Goal: Task Accomplishment & Management: Complete application form

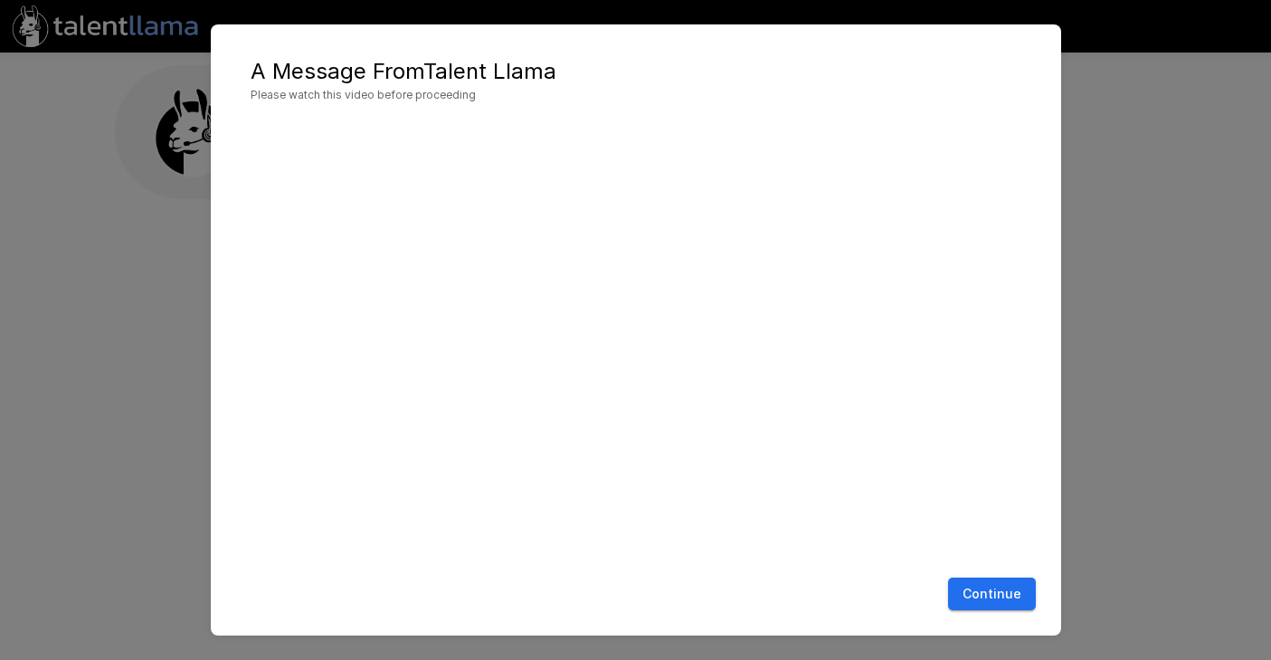
click at [1025, 602] on button "Continue" at bounding box center [992, 593] width 88 height 33
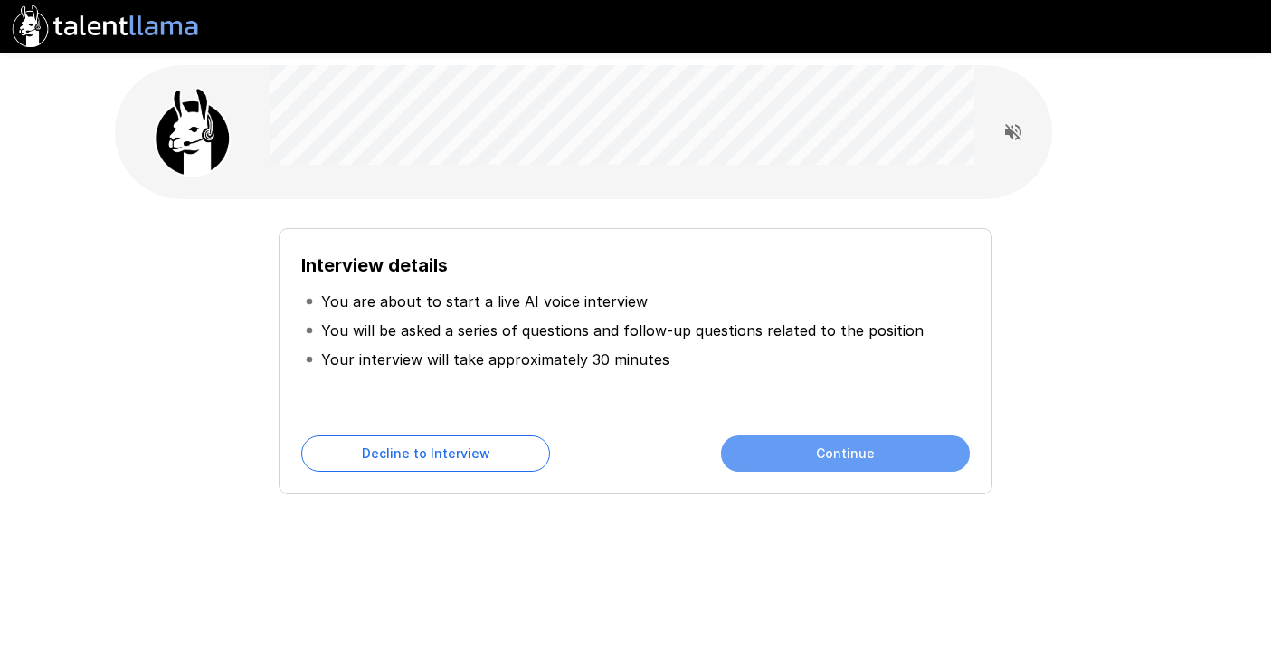
click at [820, 459] on button "Continue" at bounding box center [845, 453] width 249 height 36
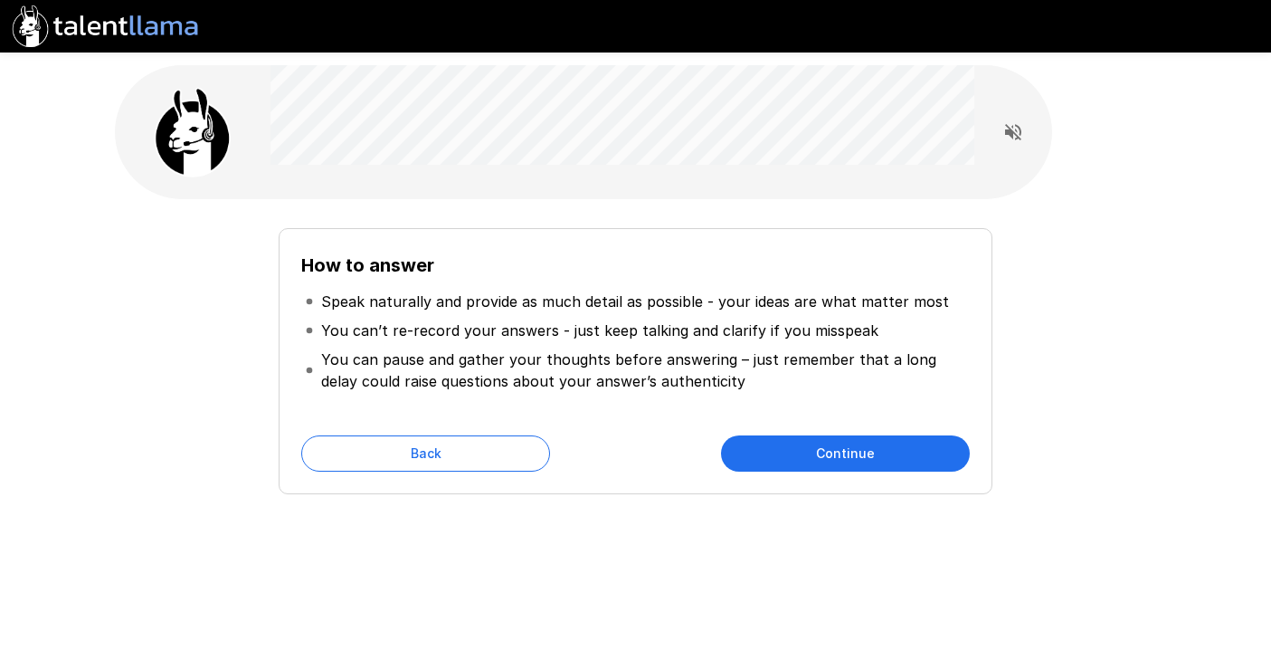
click at [820, 459] on button "Continue" at bounding box center [845, 453] width 249 height 36
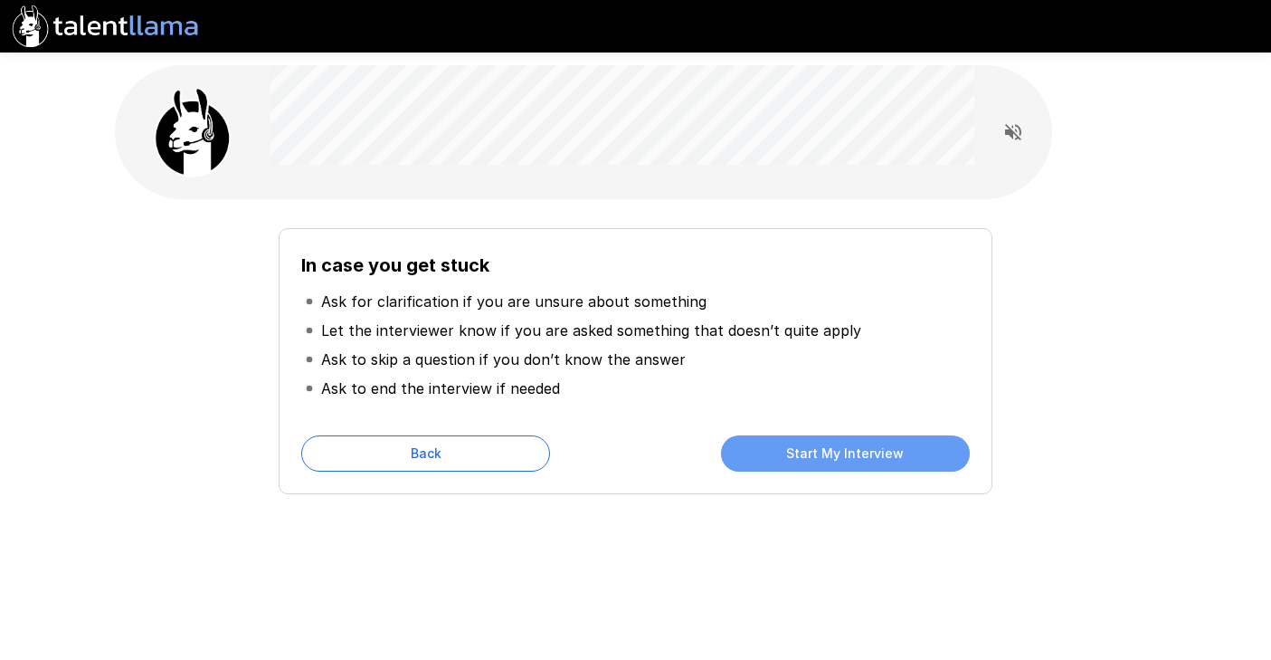
click at [872, 453] on button "Start My Interview" at bounding box center [845, 453] width 249 height 36
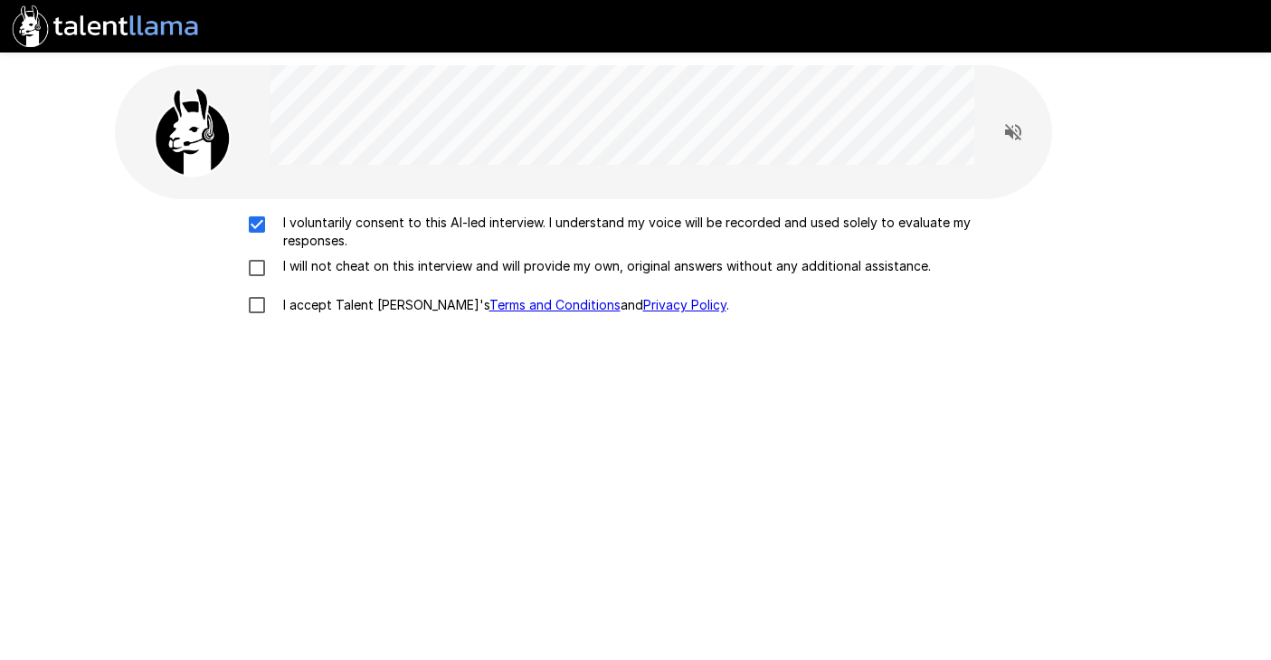
click at [257, 254] on div "I voluntarily consent to this AI-led interview. I understand my voice will be r…" at bounding box center [636, 269] width 1028 height 110
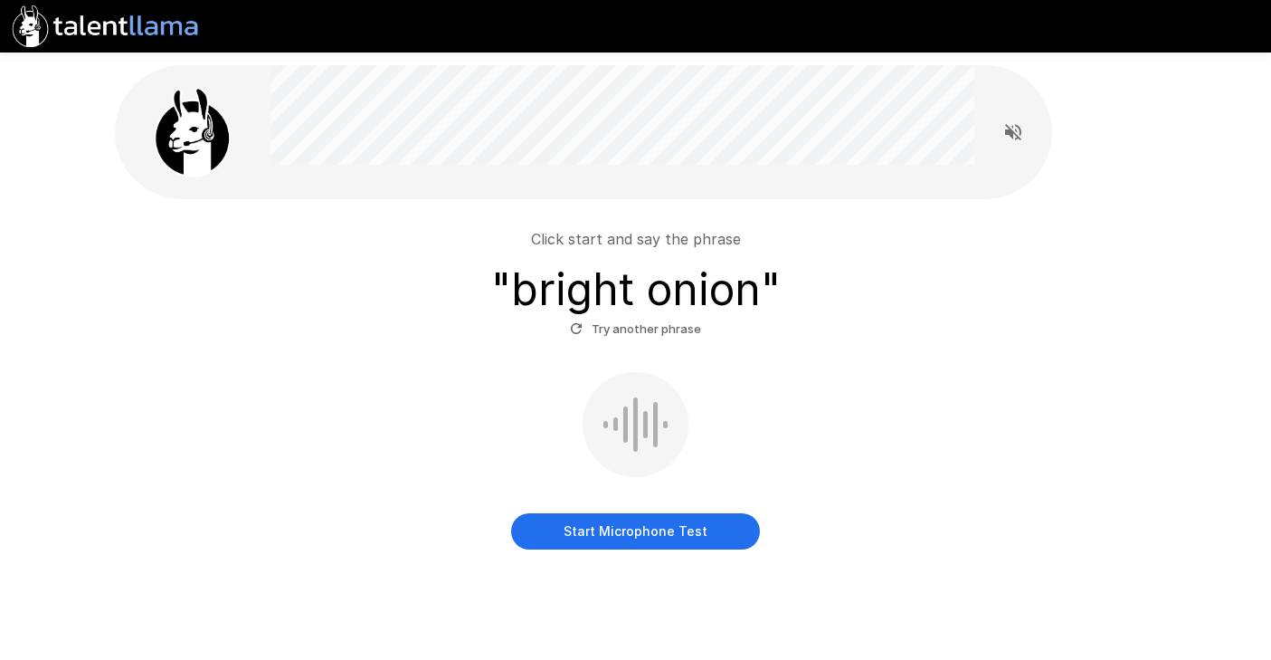
click at [694, 530] on button "Start Microphone Test" at bounding box center [635, 531] width 249 height 36
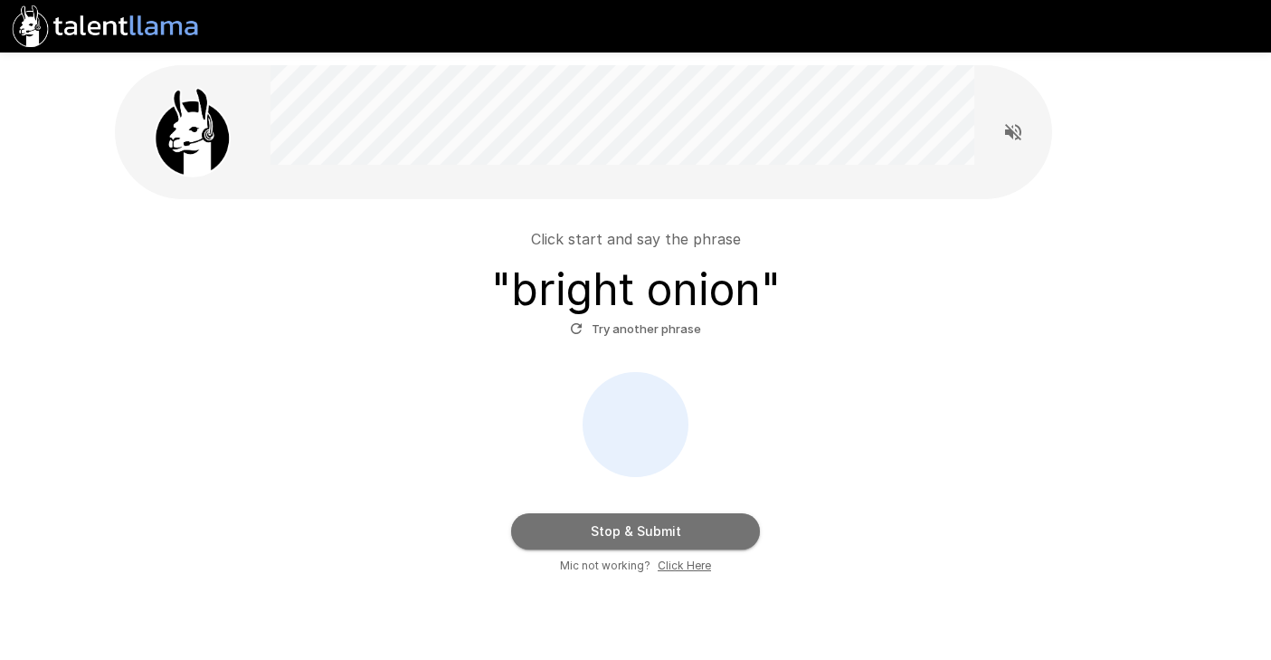
click at [694, 530] on button "Stop & Submit" at bounding box center [635, 531] width 249 height 36
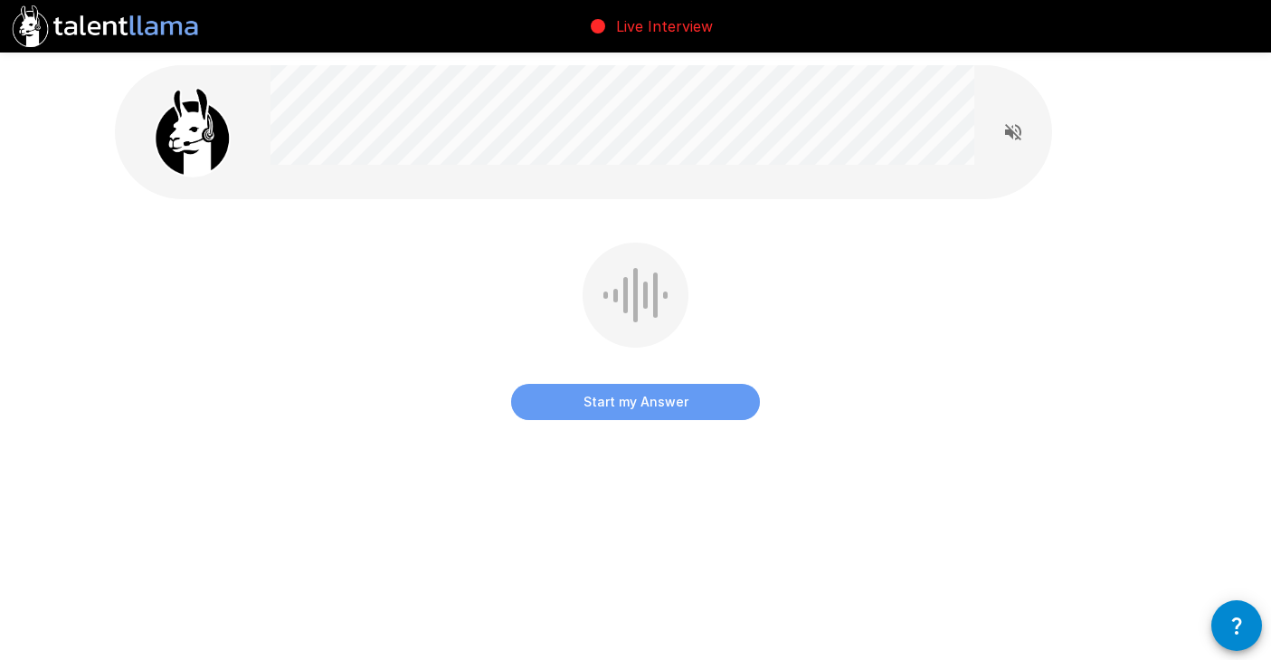
click at [636, 416] on button "Start my Answer" at bounding box center [635, 402] width 249 height 36
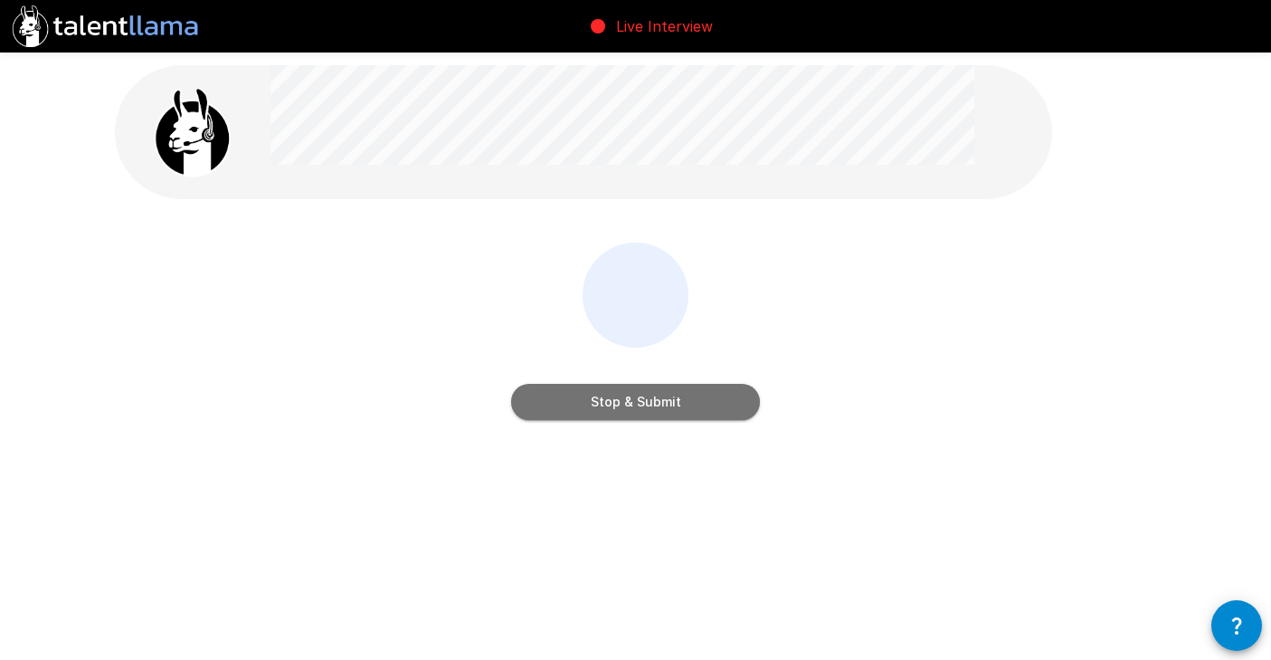
click at [636, 416] on button "Stop & Submit" at bounding box center [635, 402] width 249 height 36
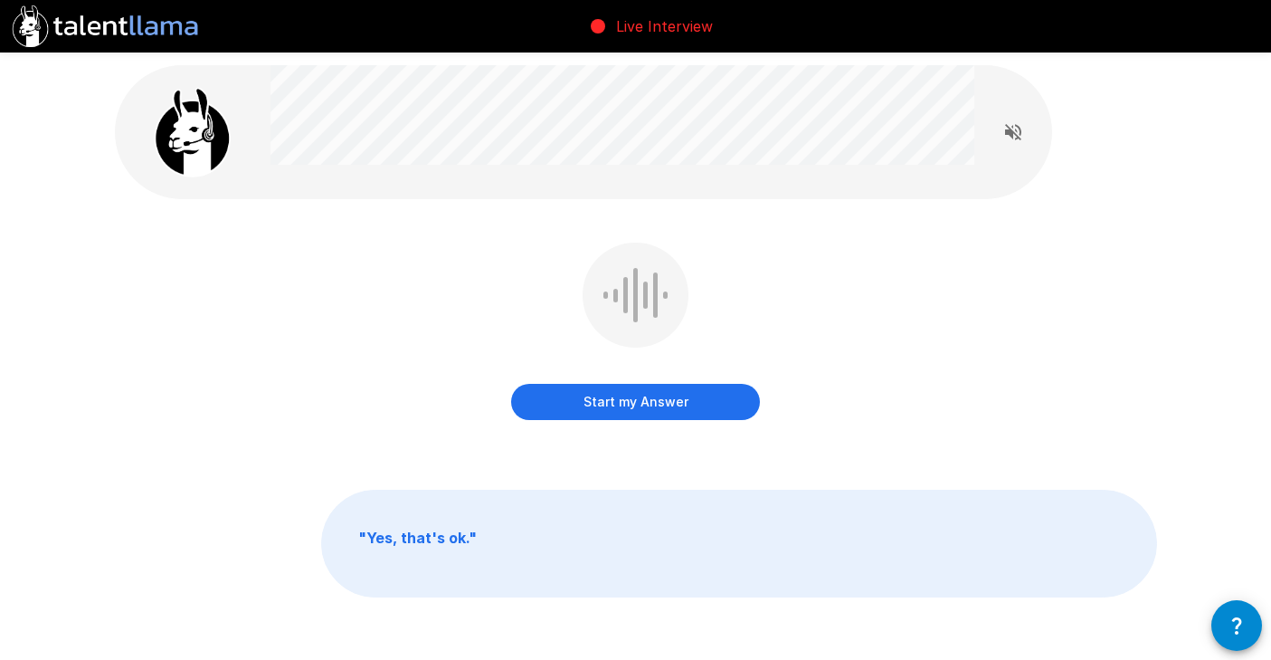
click at [651, 403] on button "Start my Answer" at bounding box center [635, 402] width 249 height 36
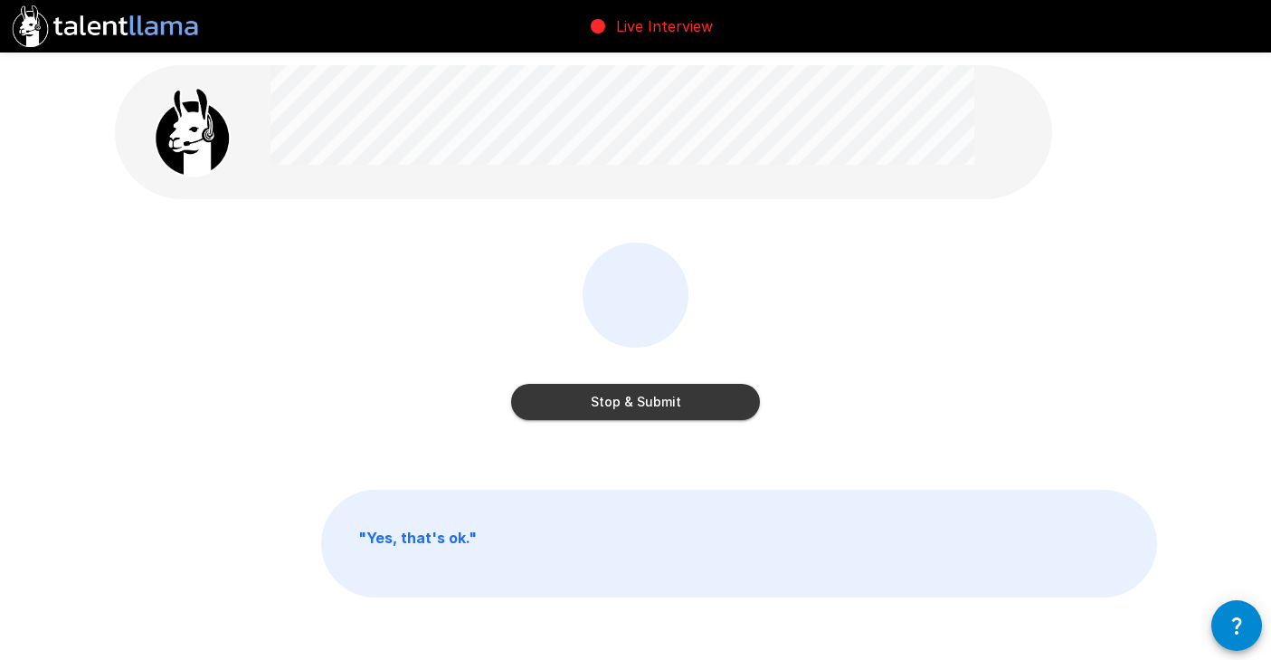
click at [651, 403] on button "Stop & Submit" at bounding box center [635, 402] width 249 height 36
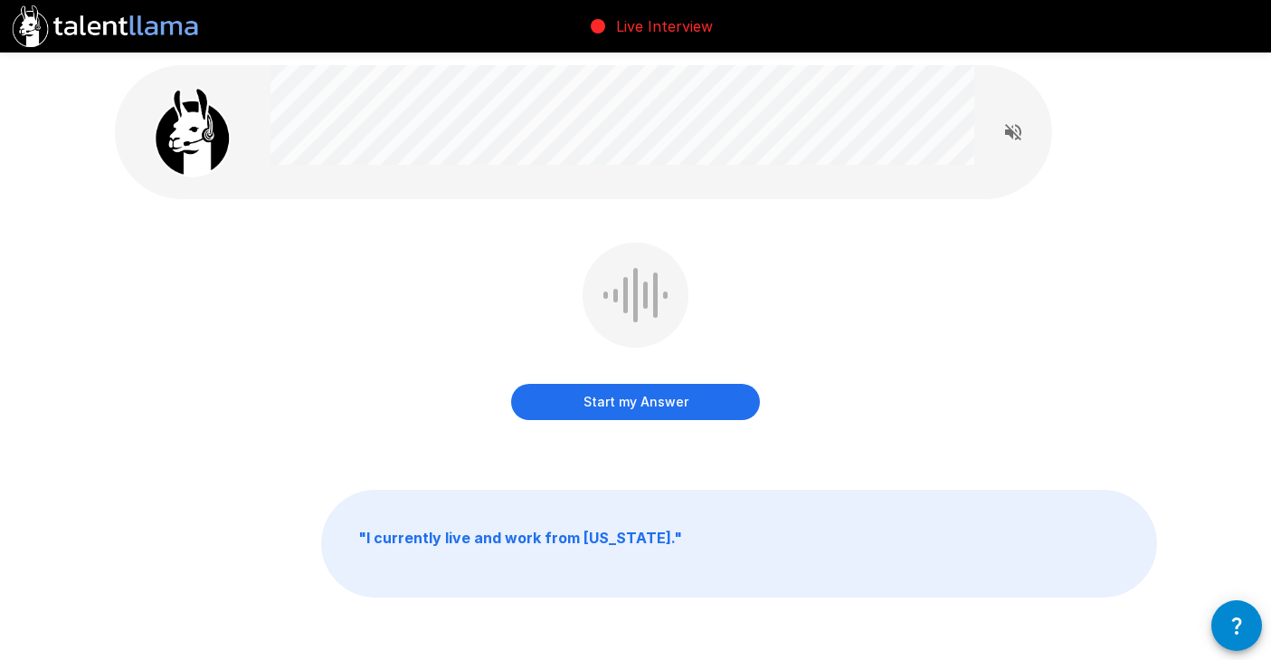
click at [656, 409] on button "Start my Answer" at bounding box center [635, 402] width 249 height 36
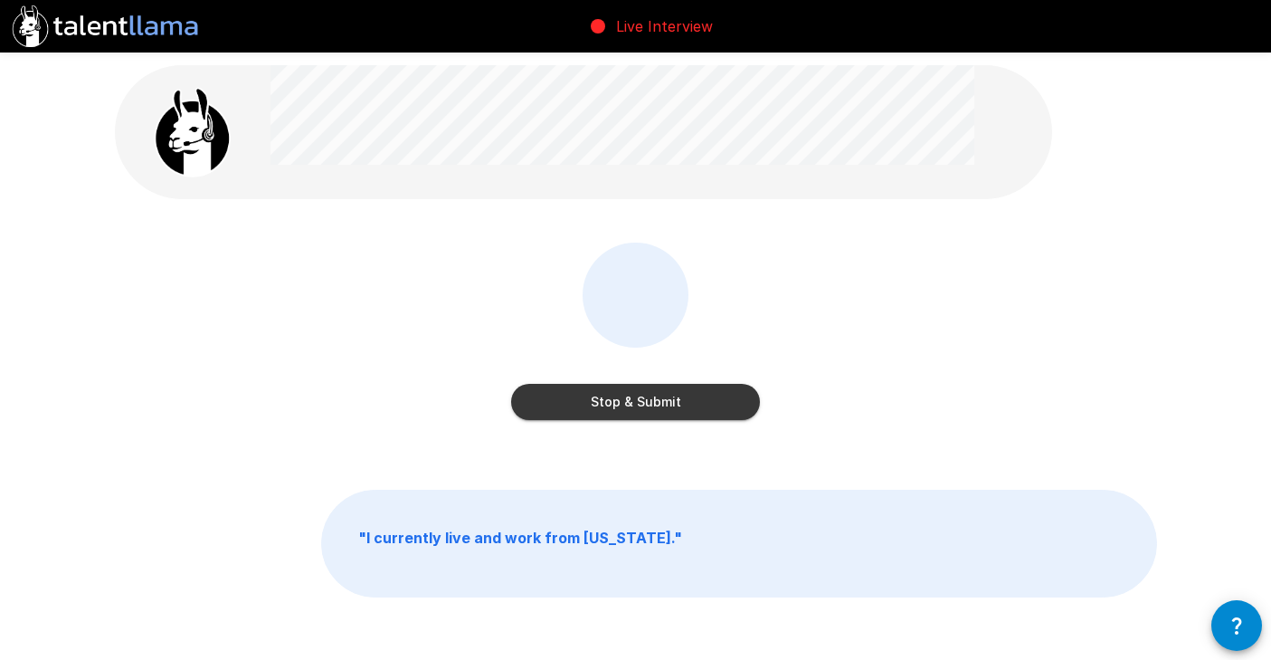
click at [656, 409] on button "Stop & Submit" at bounding box center [635, 402] width 249 height 36
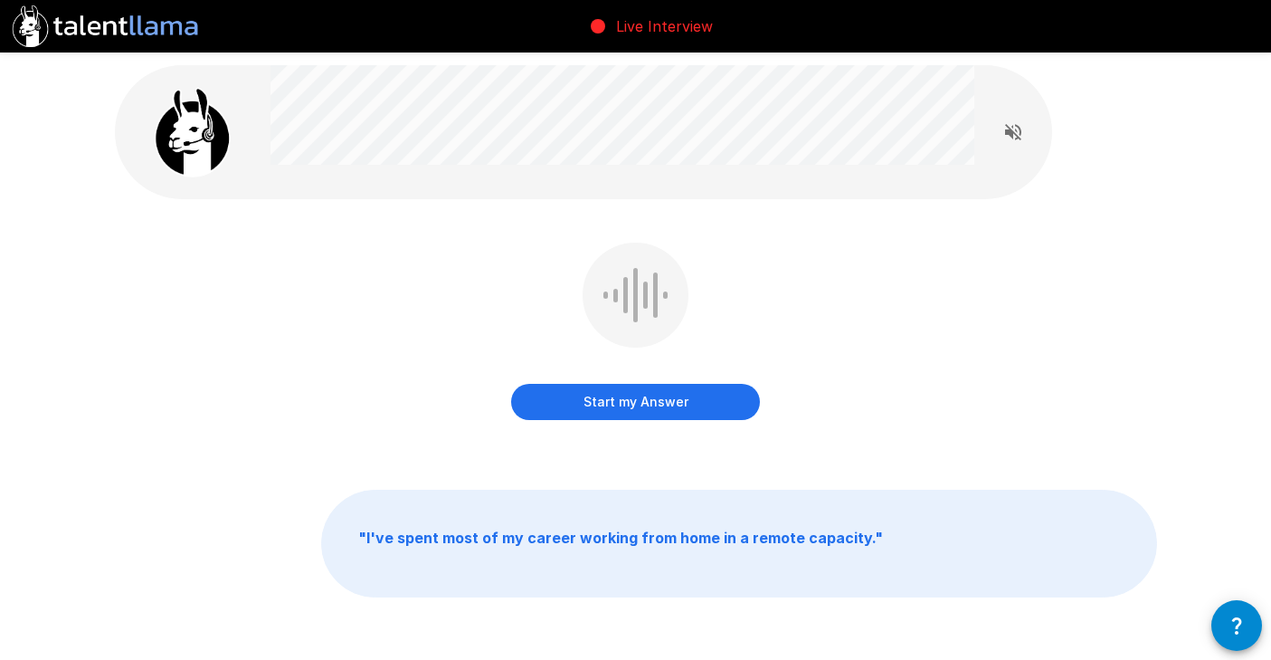
click at [632, 395] on button "Start my Answer" at bounding box center [635, 402] width 249 height 36
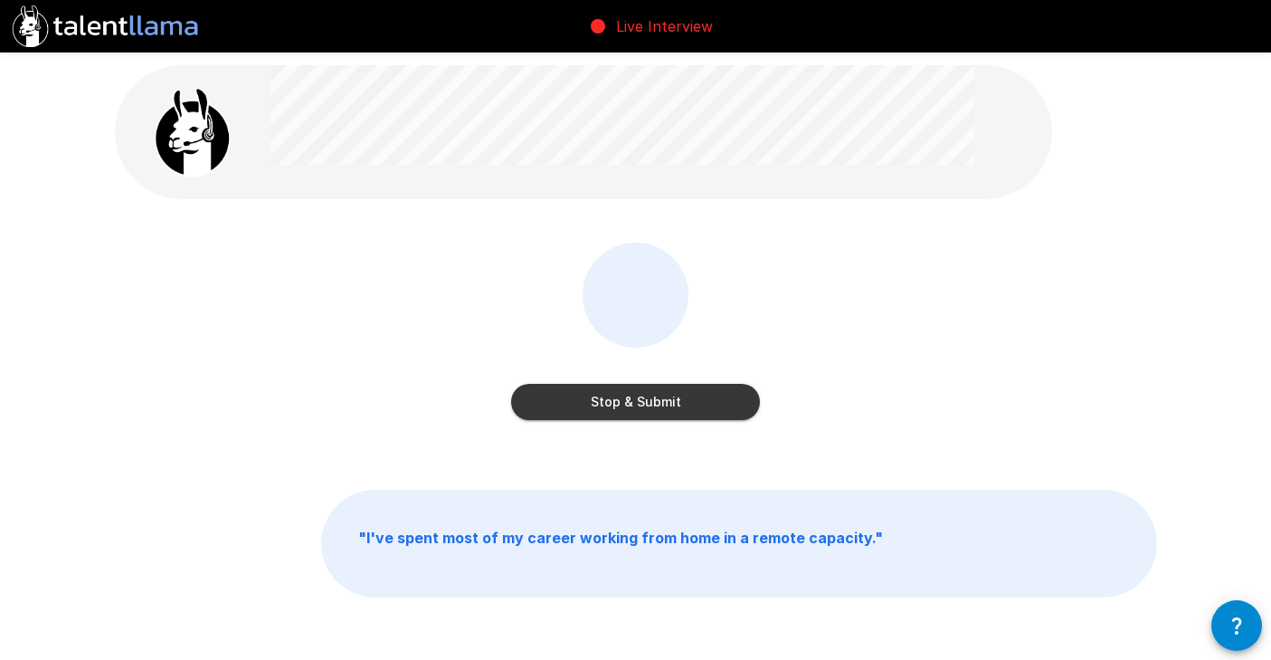
click at [632, 395] on button "Stop & Submit" at bounding box center [635, 402] width 249 height 36
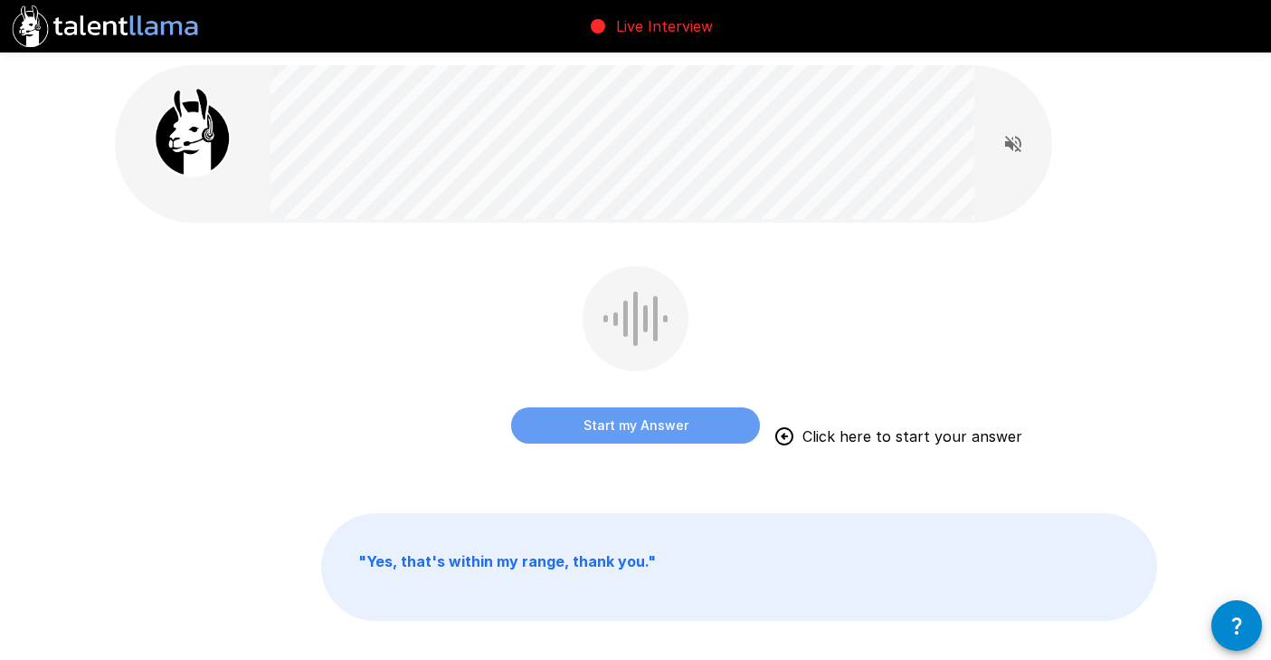
click at [590, 426] on button "Start my Answer" at bounding box center [635, 425] width 249 height 36
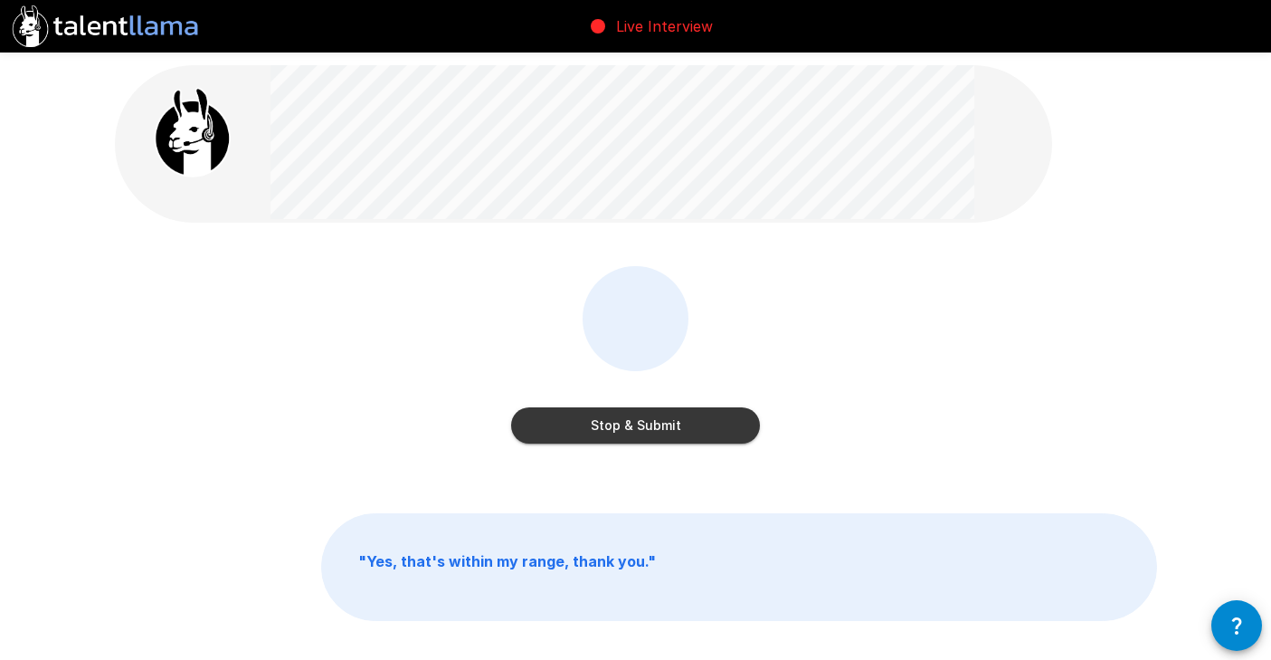
click at [590, 426] on button "Stop & Submit" at bounding box center [635, 425] width 249 height 36
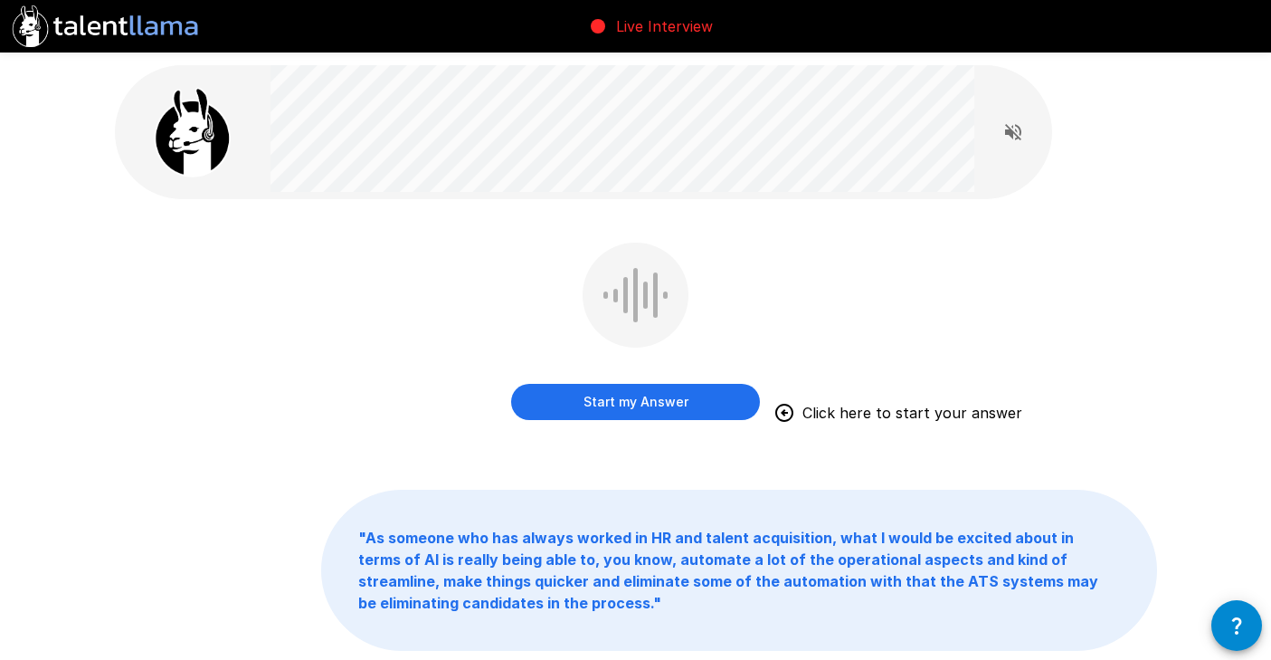
click at [655, 399] on button "Start my Answer" at bounding box center [635, 402] width 249 height 36
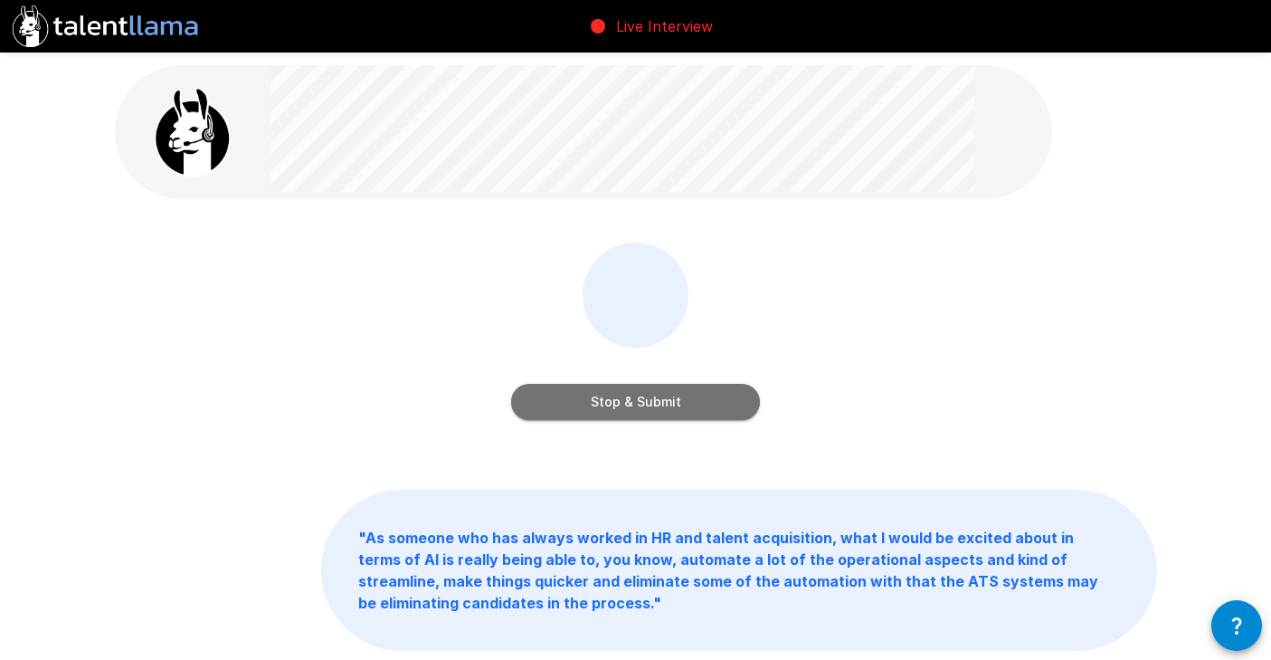
click at [655, 399] on button "Stop & Submit" at bounding box center [635, 402] width 249 height 36
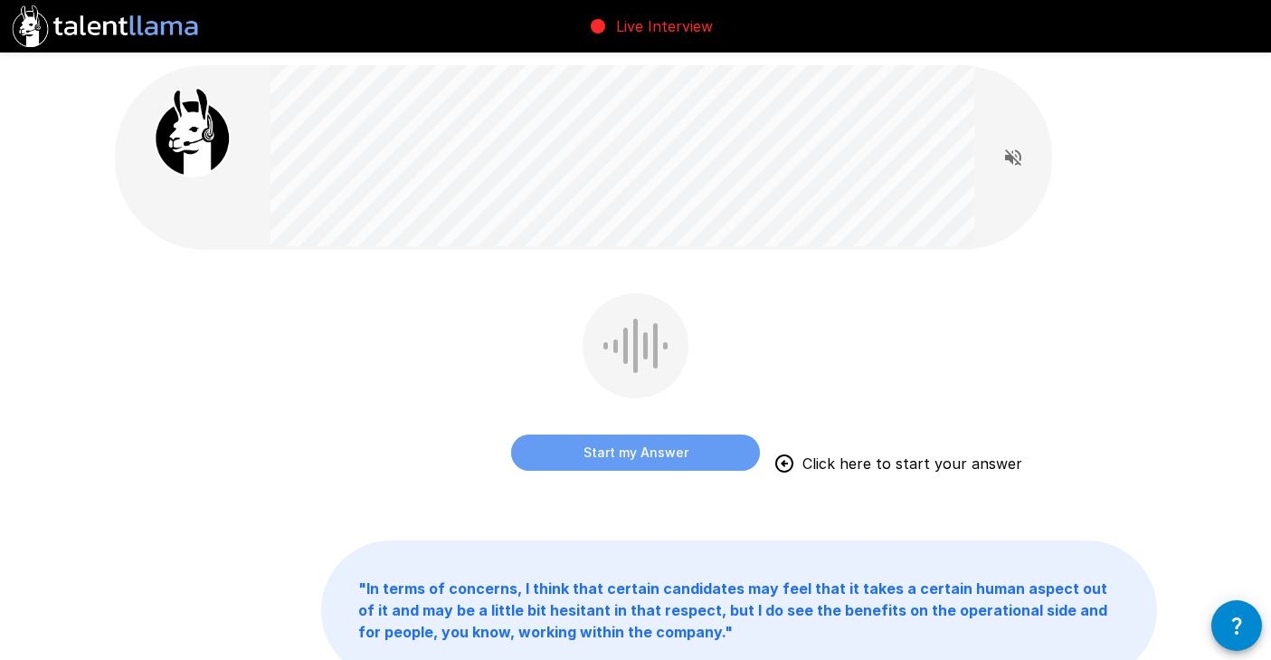
click at [631, 451] on button "Start my Answer" at bounding box center [635, 452] width 249 height 36
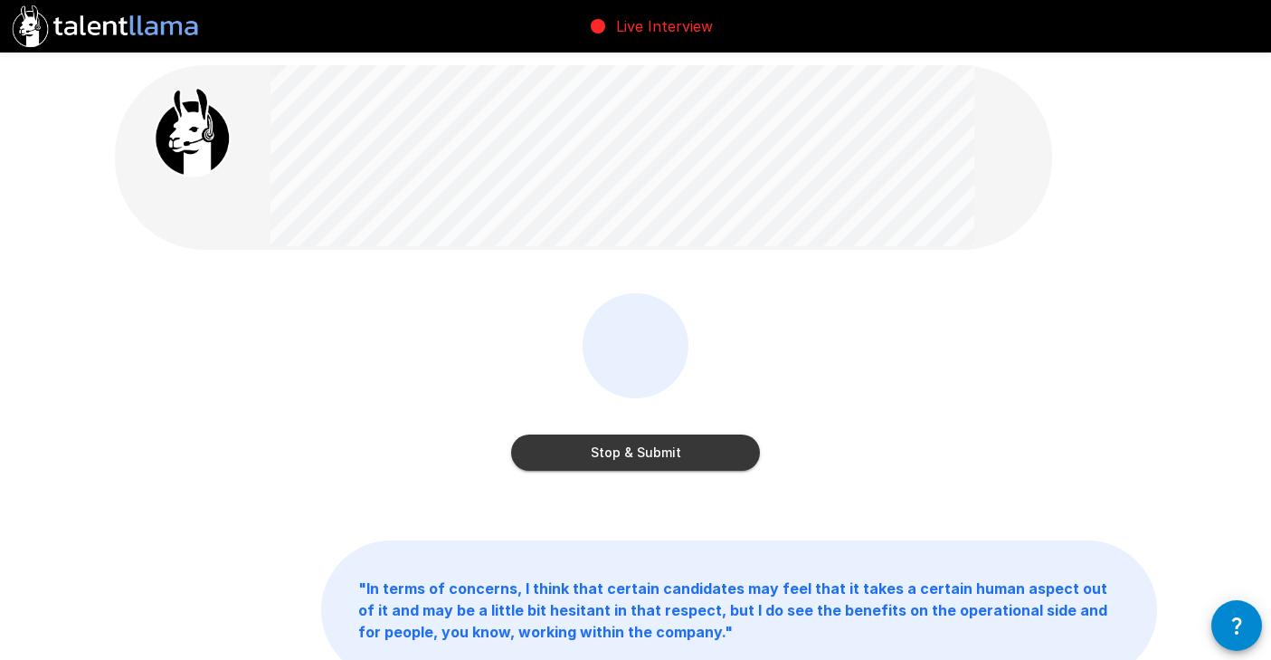
click at [589, 439] on button "Stop & Submit" at bounding box center [635, 452] width 249 height 36
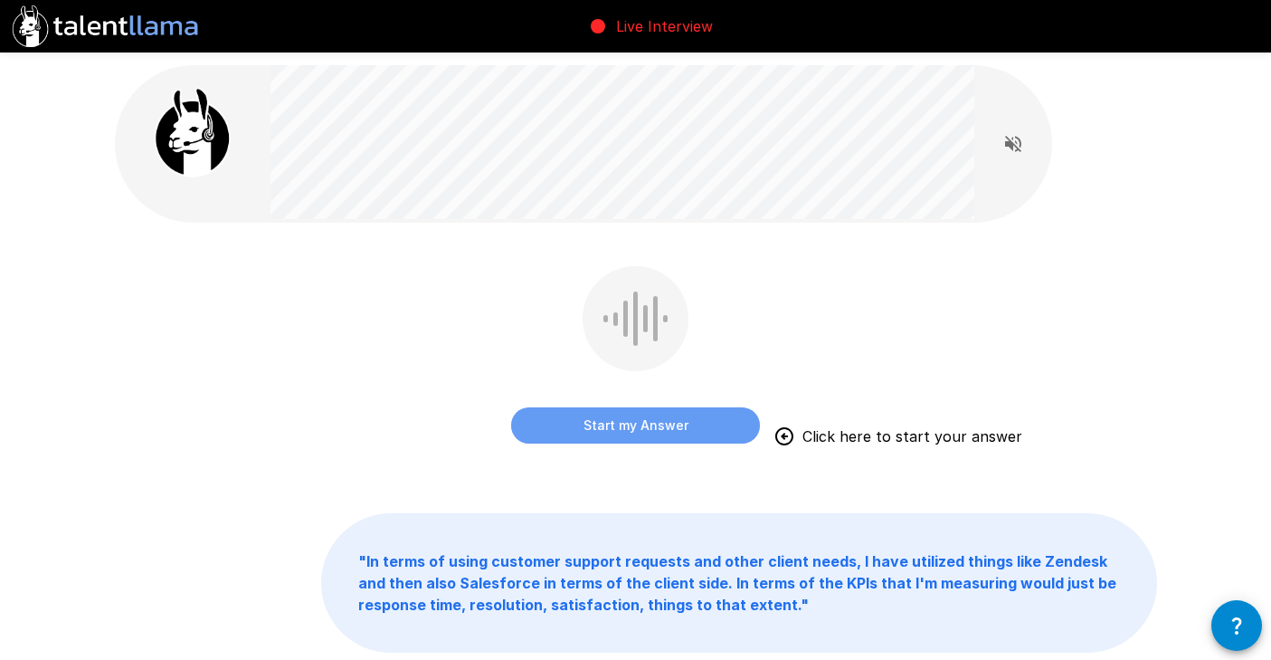
click at [582, 422] on button "Start my Answer" at bounding box center [635, 425] width 249 height 36
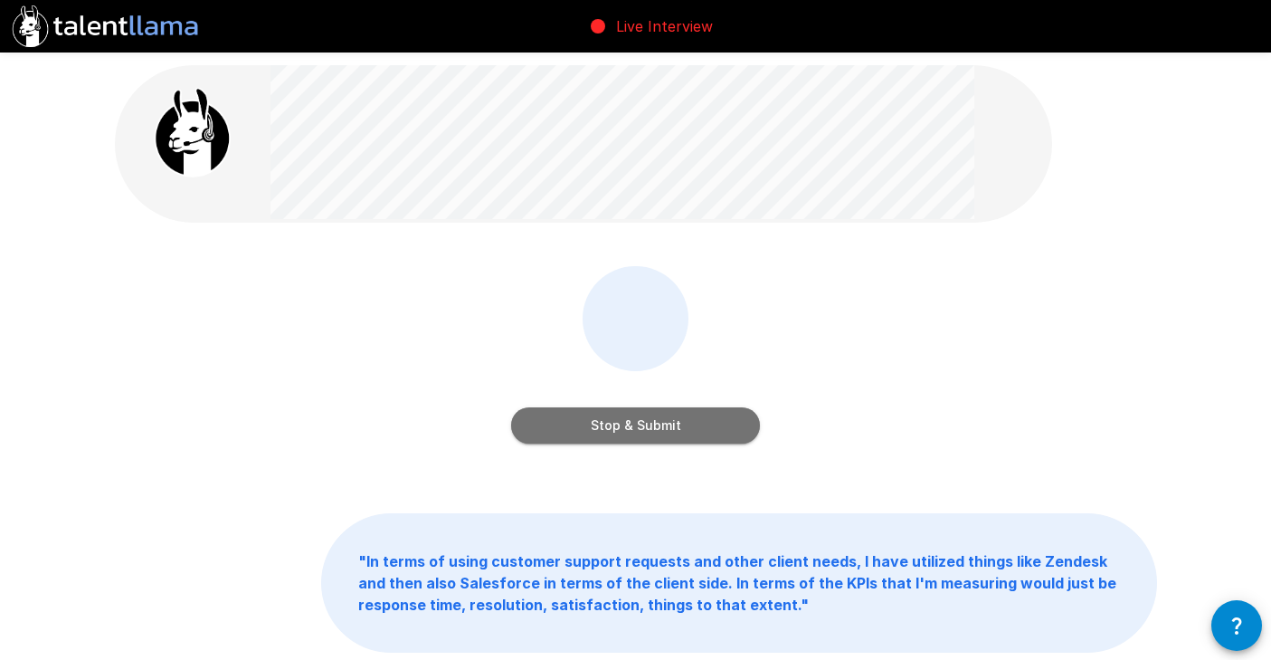
click at [582, 422] on button "Stop & Submit" at bounding box center [635, 425] width 249 height 36
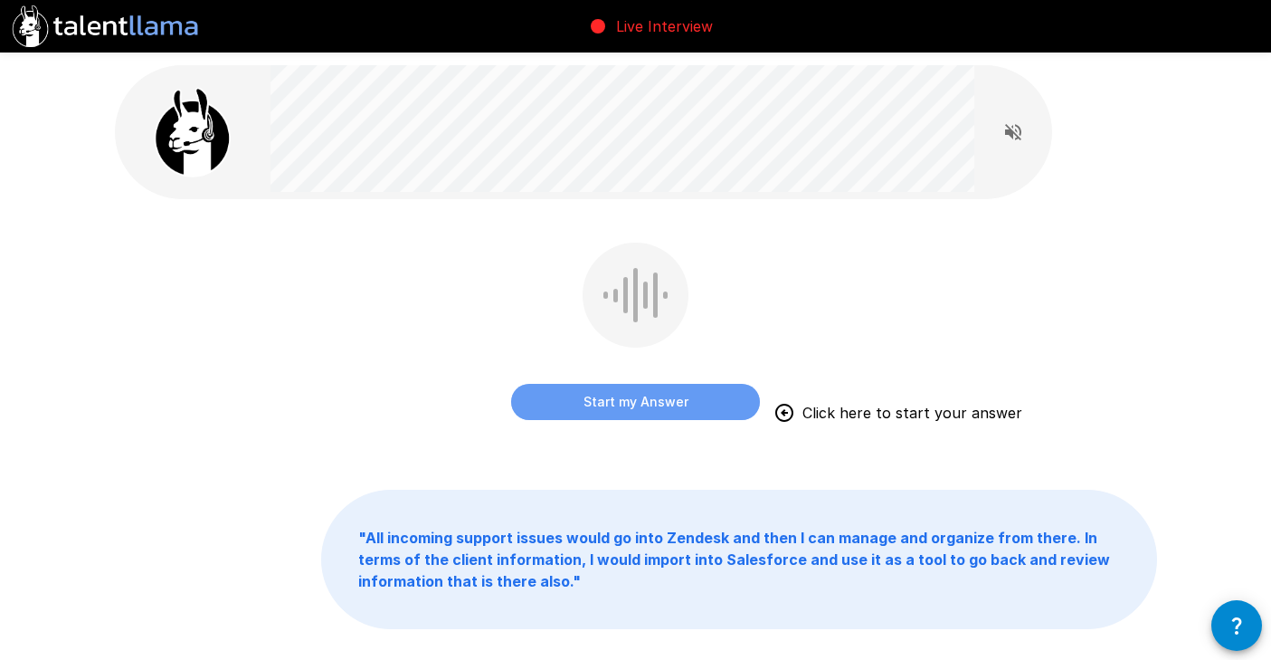
click at [663, 398] on button "Start my Answer" at bounding box center [635, 402] width 249 height 36
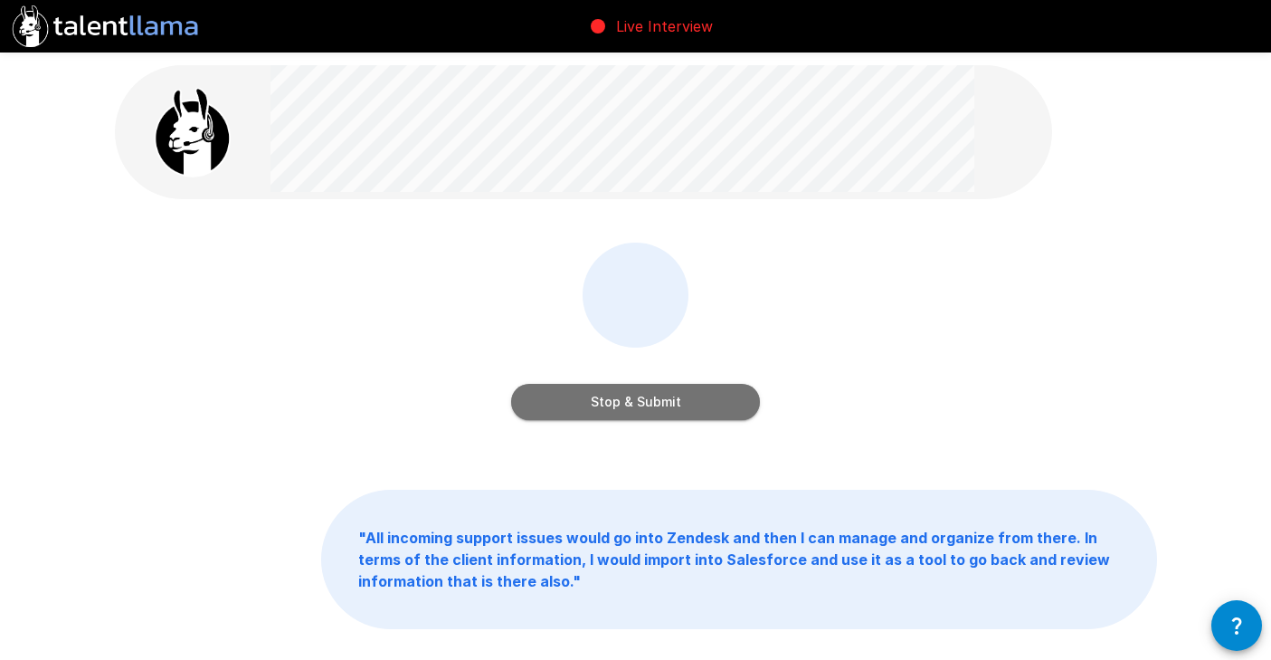
click at [663, 398] on button "Stop & Submit" at bounding box center [635, 402] width 249 height 36
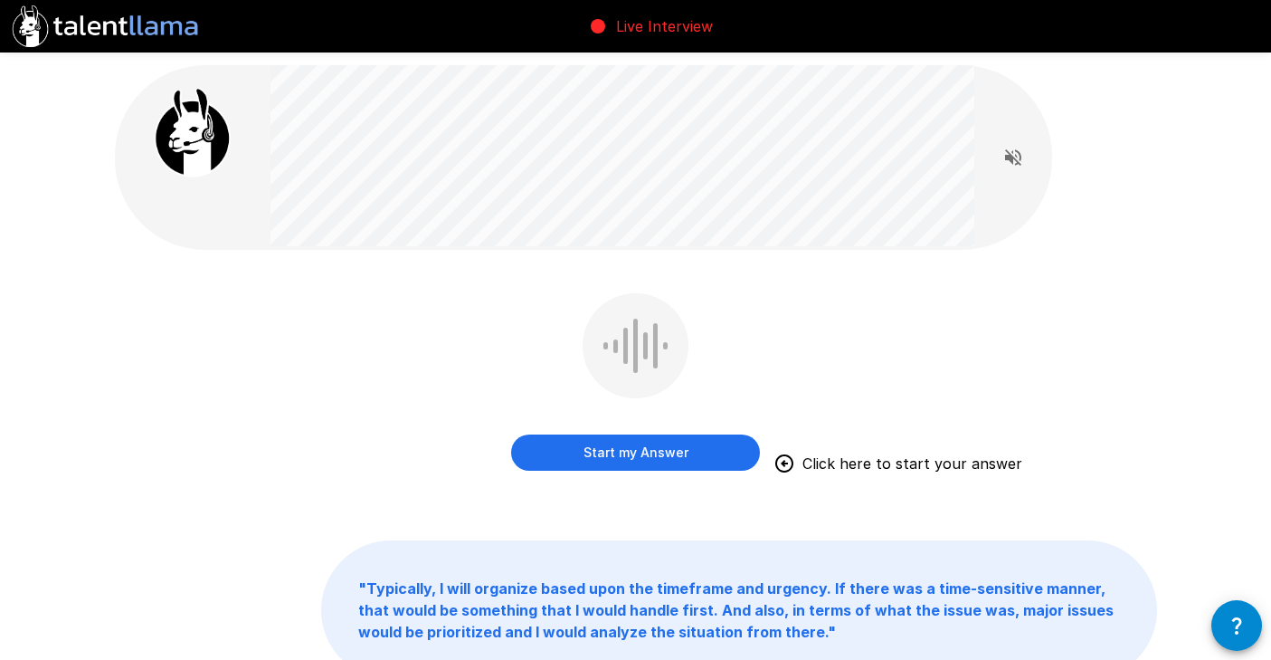
click at [608, 447] on button "Start my Answer" at bounding box center [635, 452] width 249 height 36
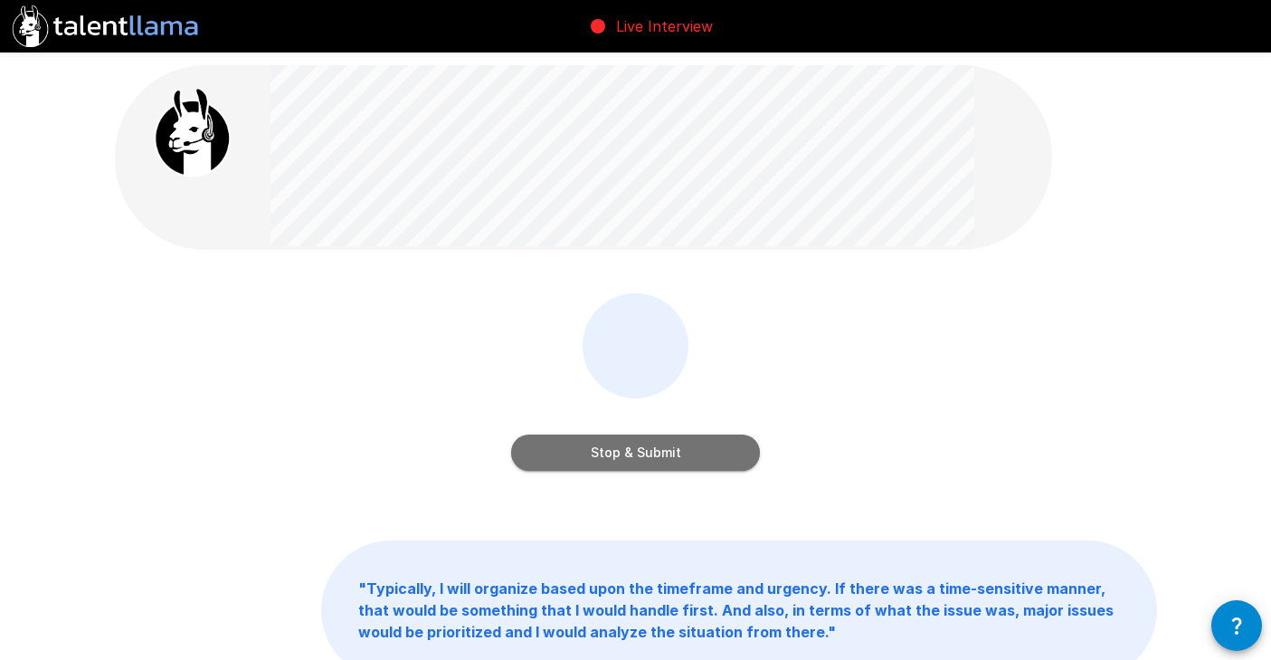
click at [608, 447] on button "Stop & Submit" at bounding box center [635, 452] width 249 height 36
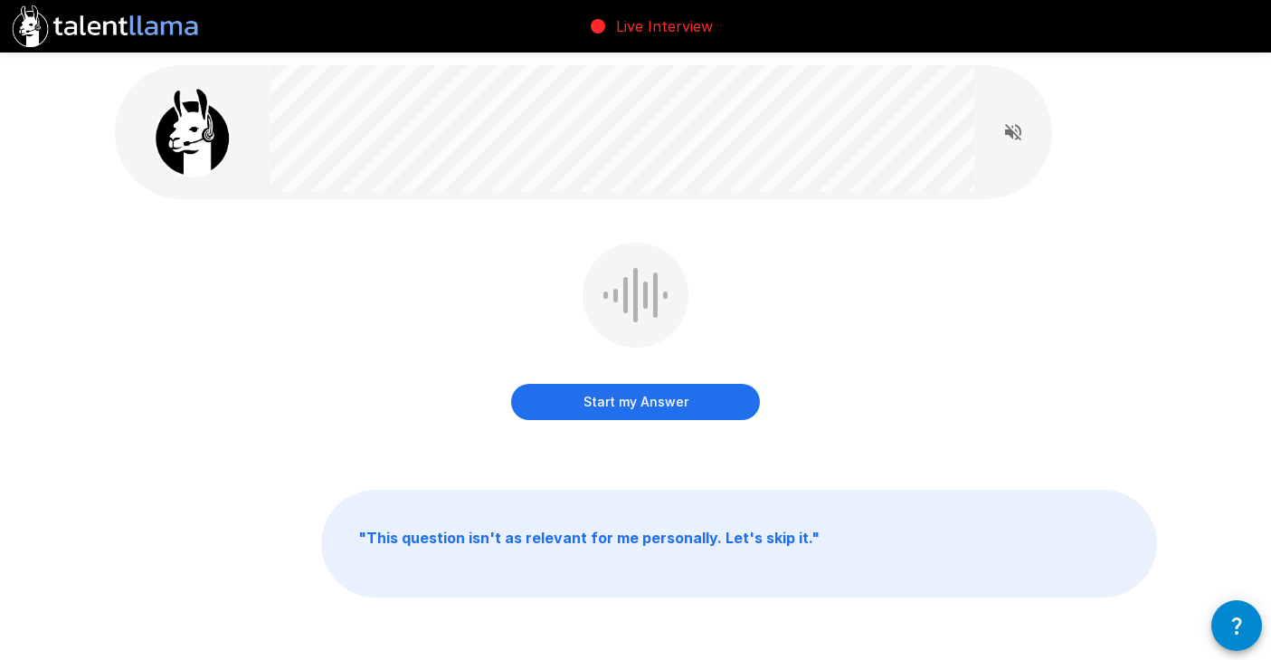
click at [619, 406] on button "Start my Answer" at bounding box center [635, 402] width 249 height 36
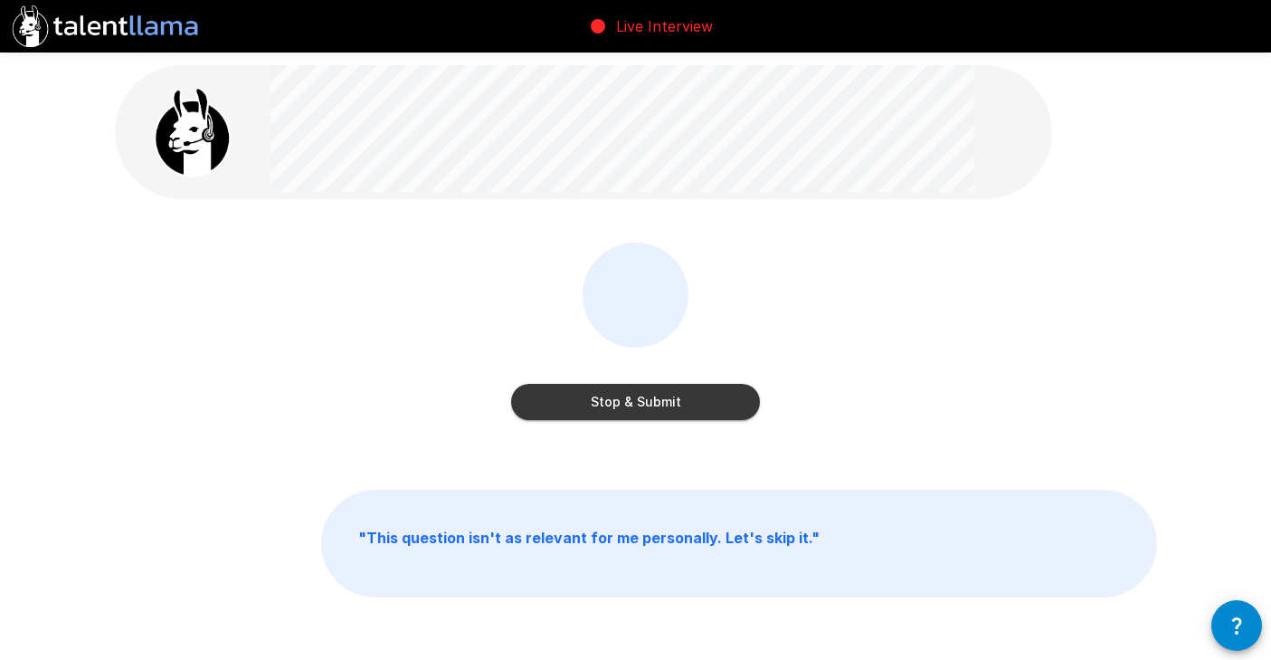
click at [619, 406] on button "Stop & Submit" at bounding box center [635, 402] width 249 height 36
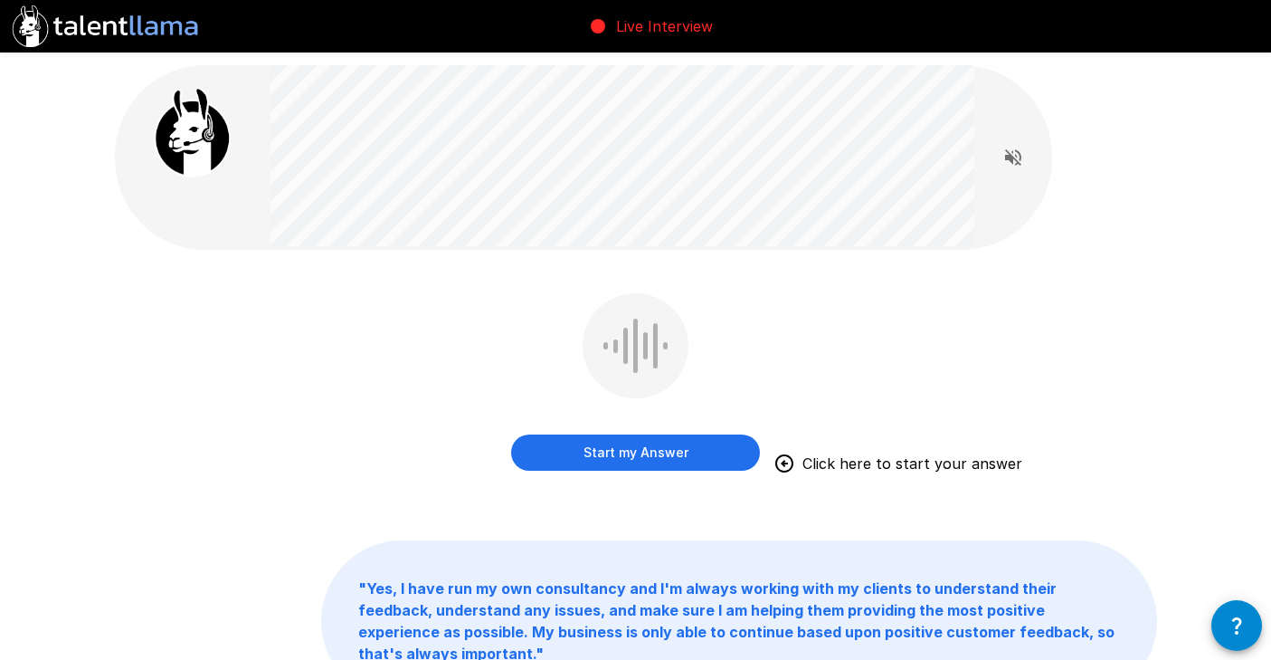
click at [554, 452] on button "Start my Answer" at bounding box center [635, 452] width 249 height 36
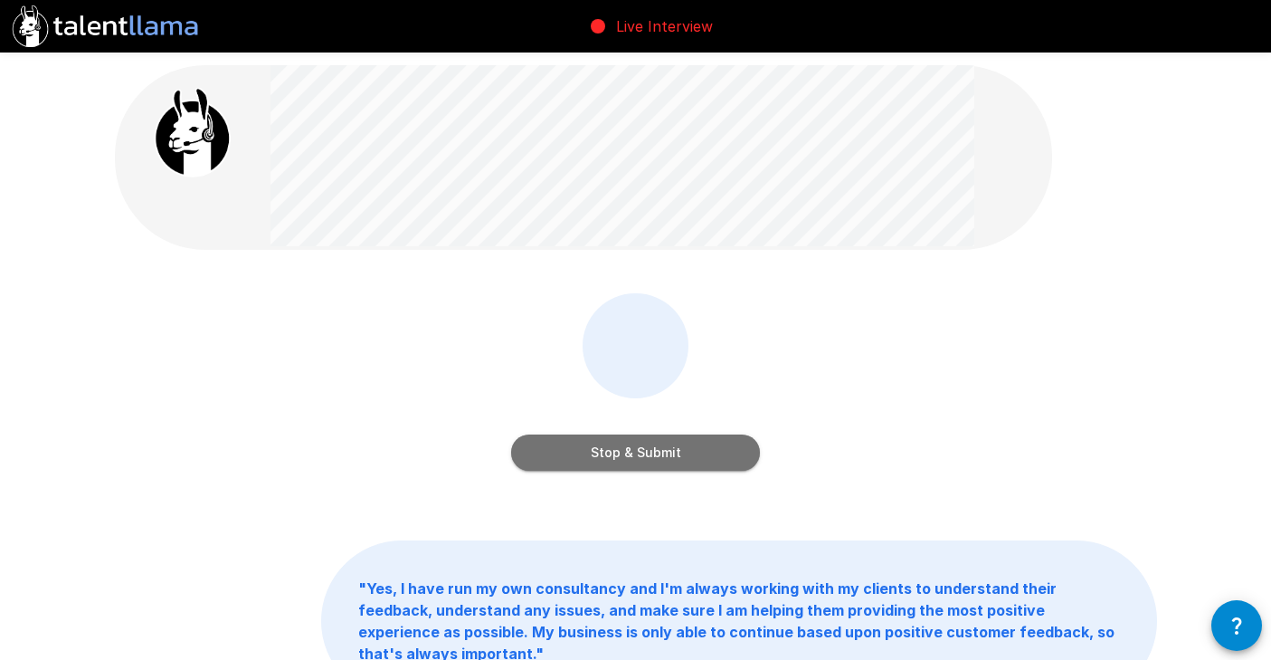
click at [554, 452] on button "Stop & Submit" at bounding box center [635, 452] width 249 height 36
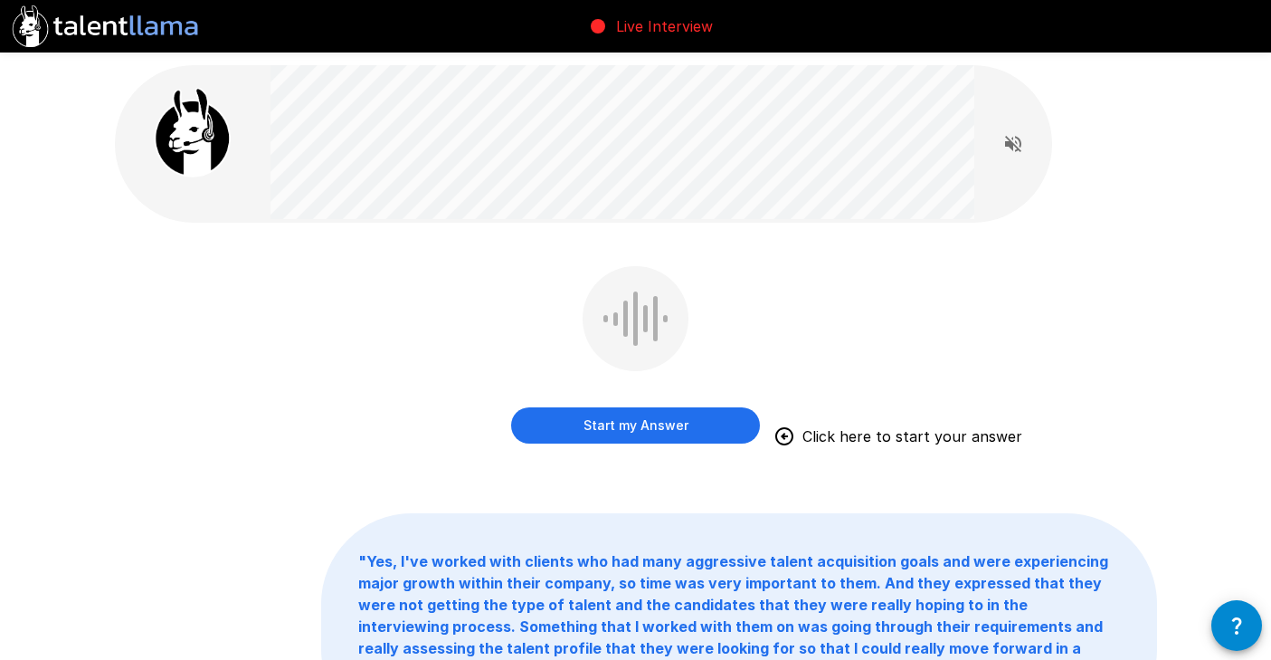
click at [578, 431] on button "Start my Answer" at bounding box center [635, 425] width 249 height 36
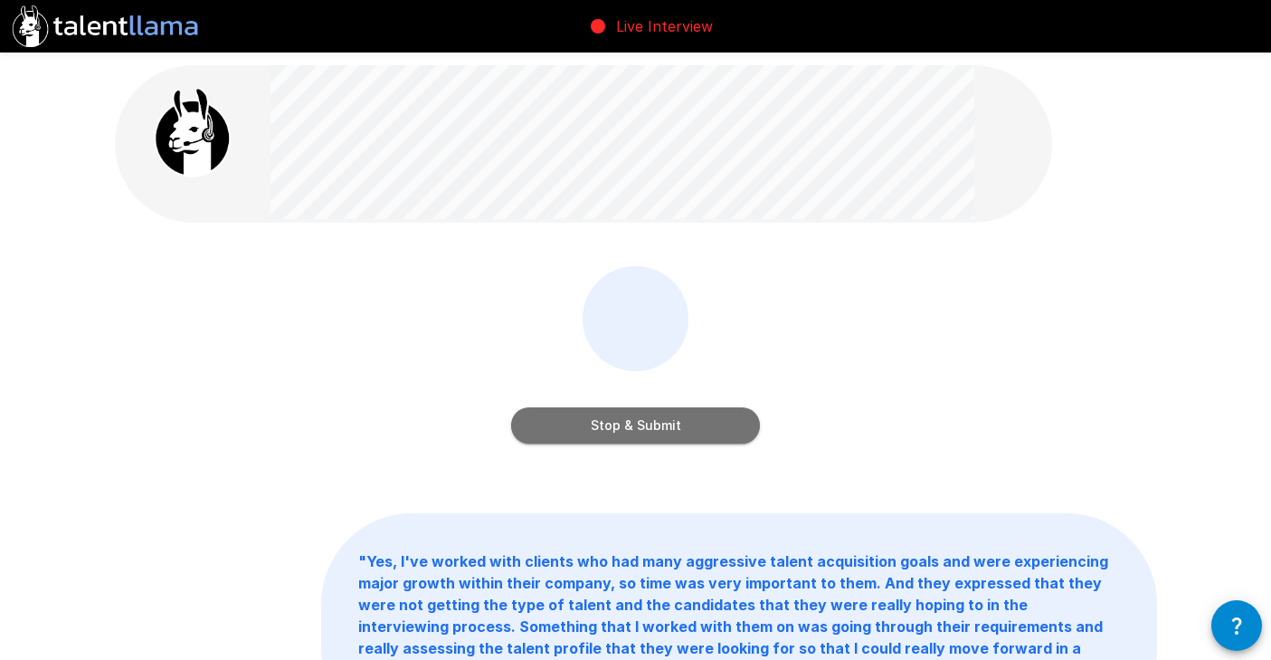
click at [578, 431] on button "Stop & Submit" at bounding box center [635, 425] width 249 height 36
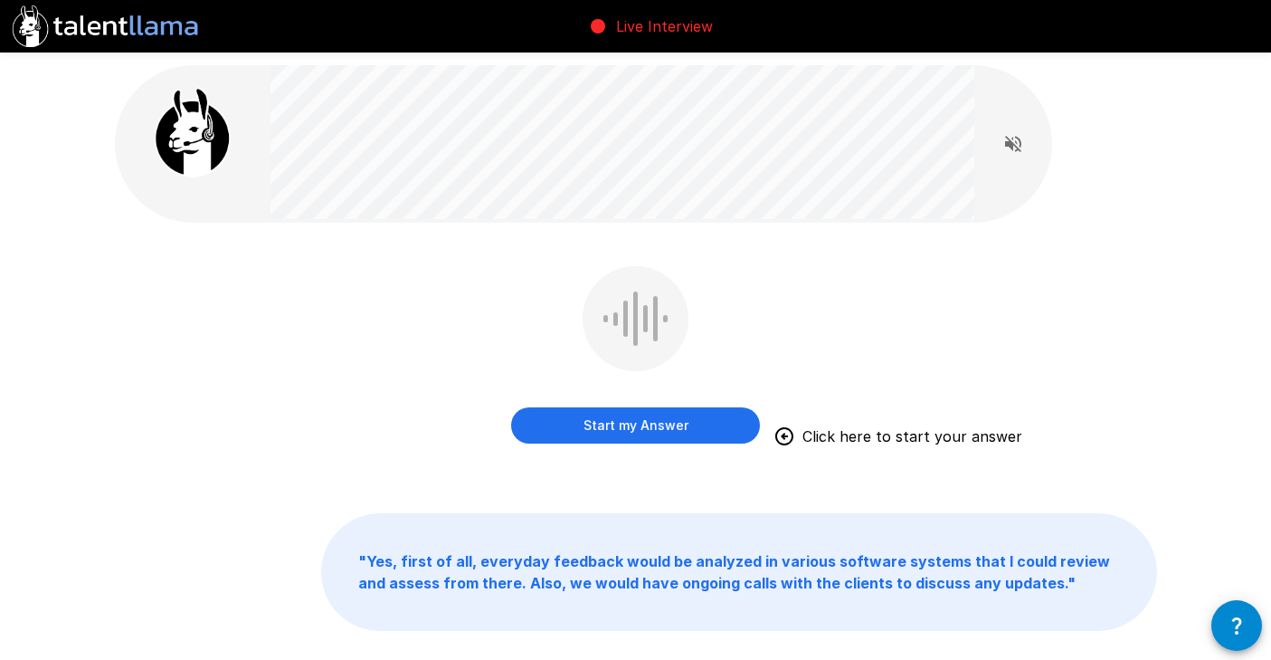
click at [587, 434] on button "Start my Answer" at bounding box center [635, 425] width 249 height 36
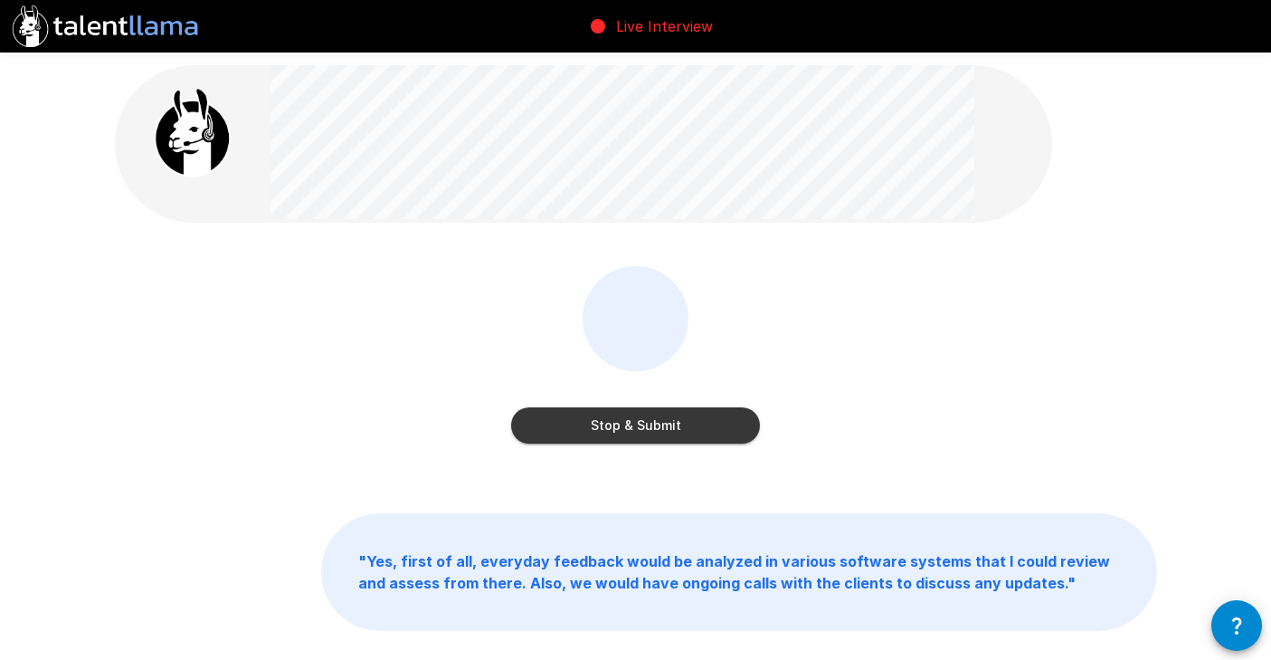
click at [587, 434] on button "Stop & Submit" at bounding box center [635, 425] width 249 height 36
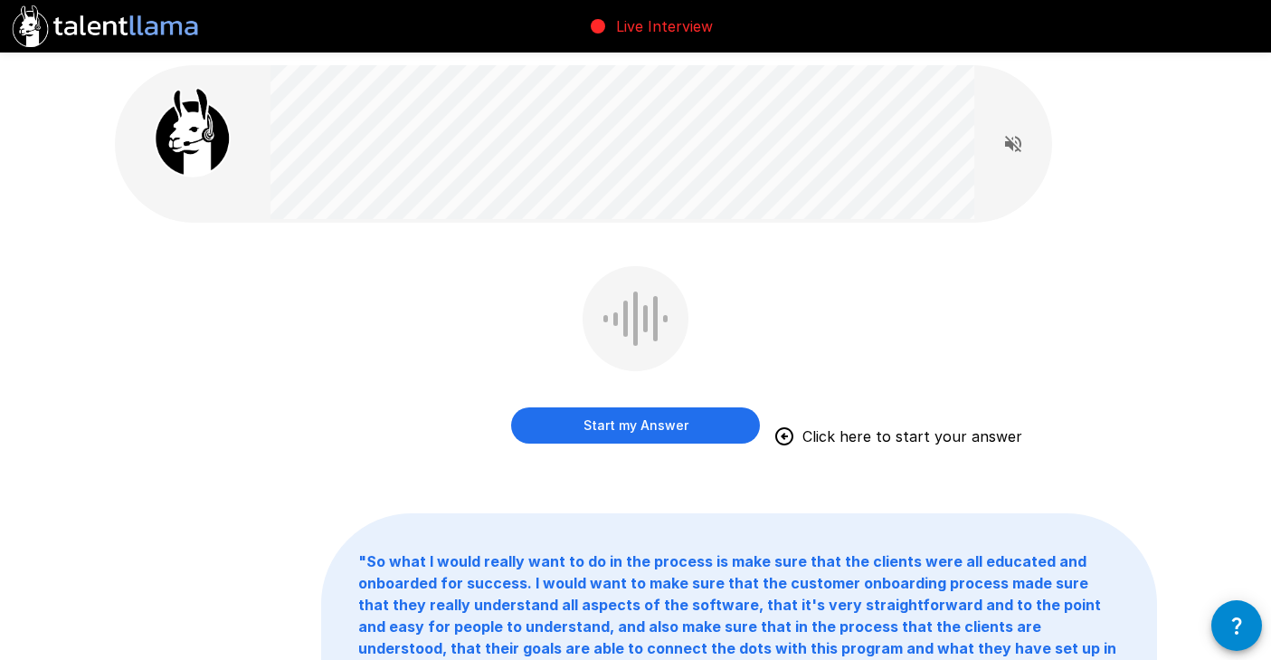
click at [632, 424] on button "Start my Answer" at bounding box center [635, 425] width 249 height 36
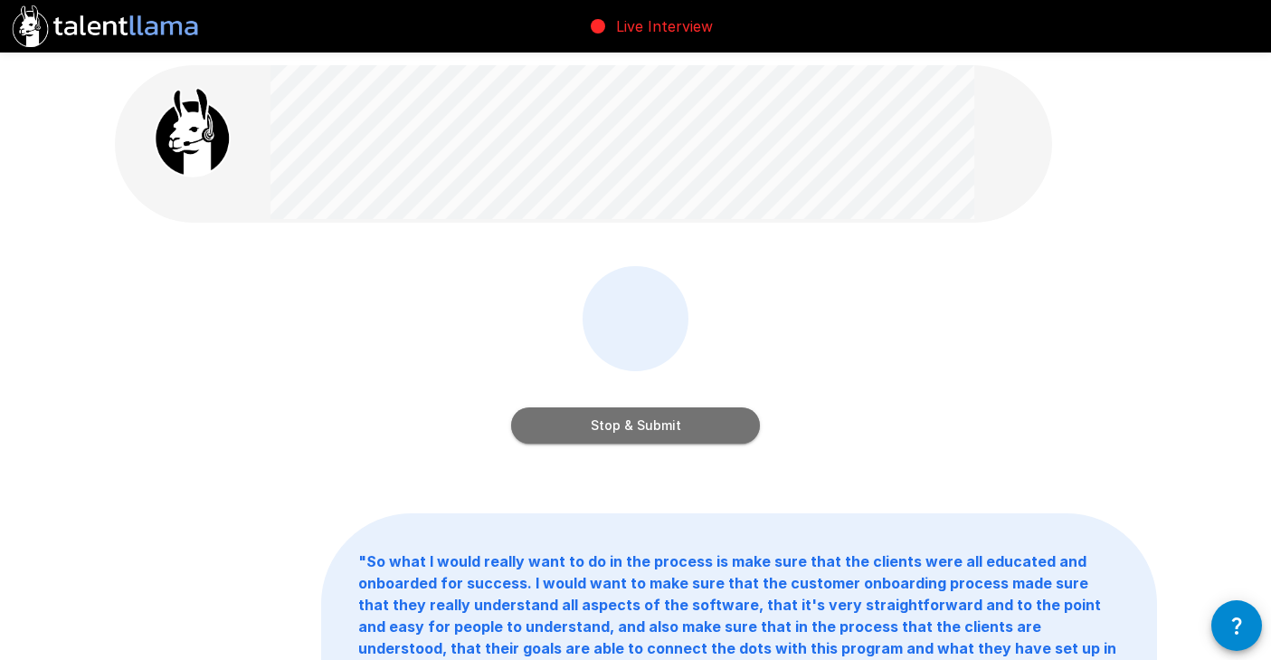
click at [632, 424] on button "Stop & Submit" at bounding box center [635, 425] width 249 height 36
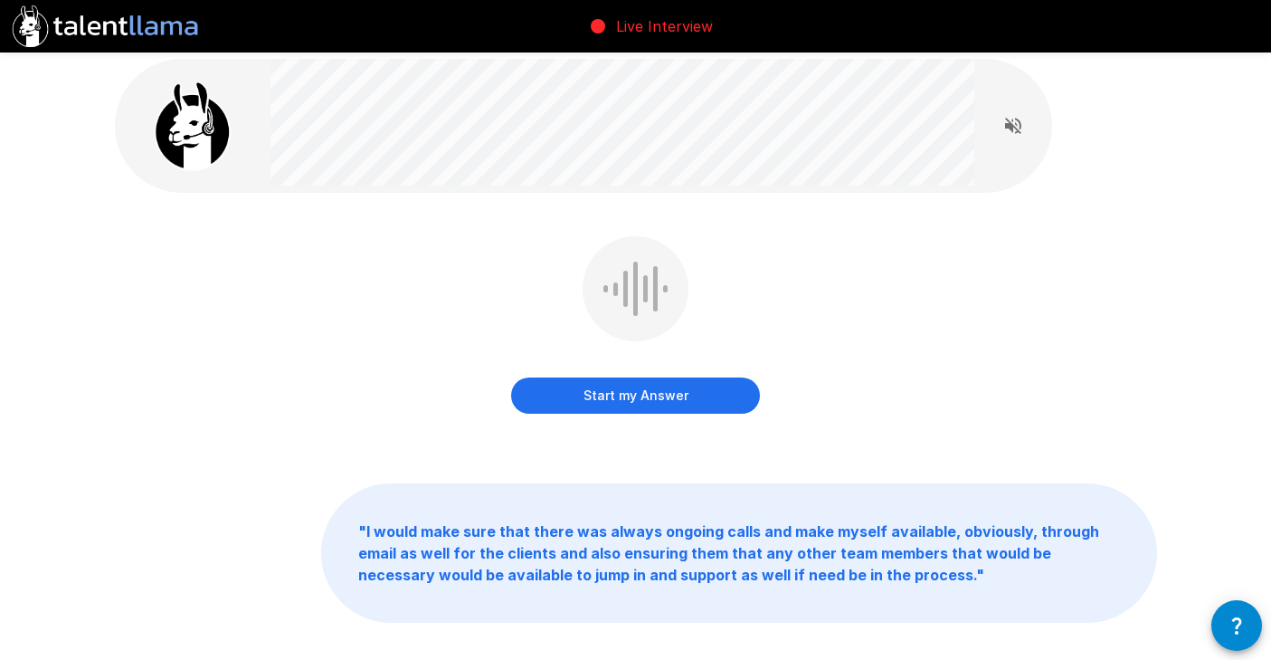
scroll to position [10, 0]
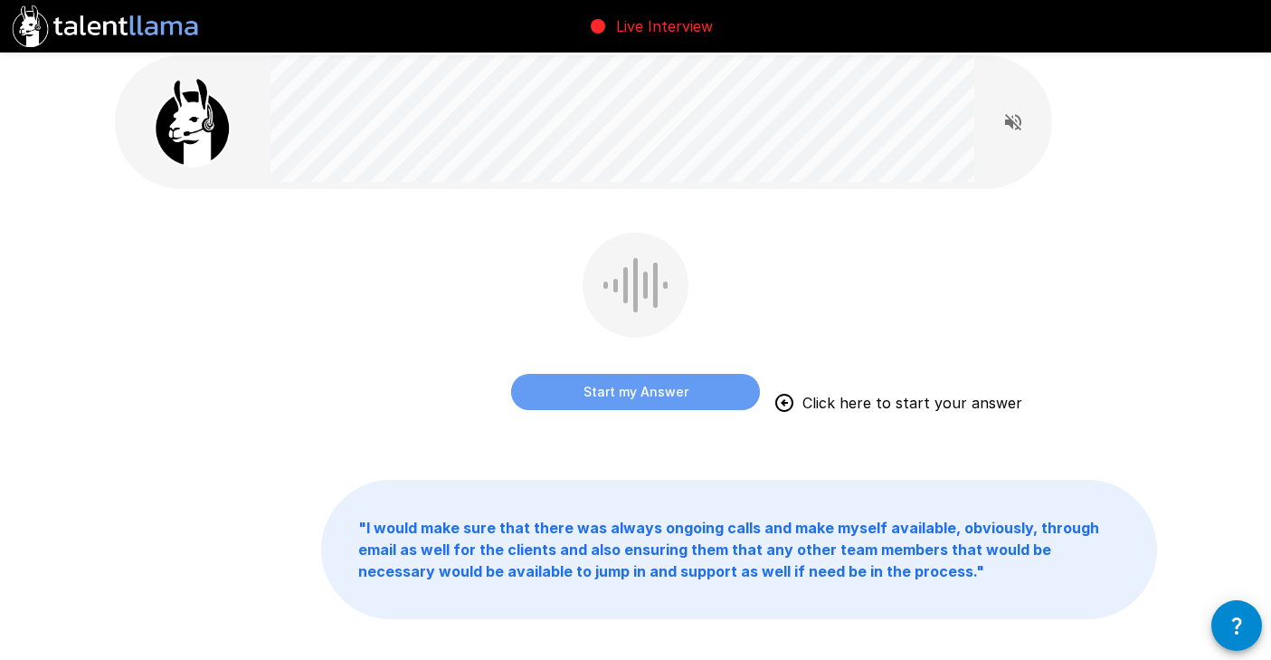
click at [631, 398] on button "Start my Answer" at bounding box center [635, 392] width 249 height 36
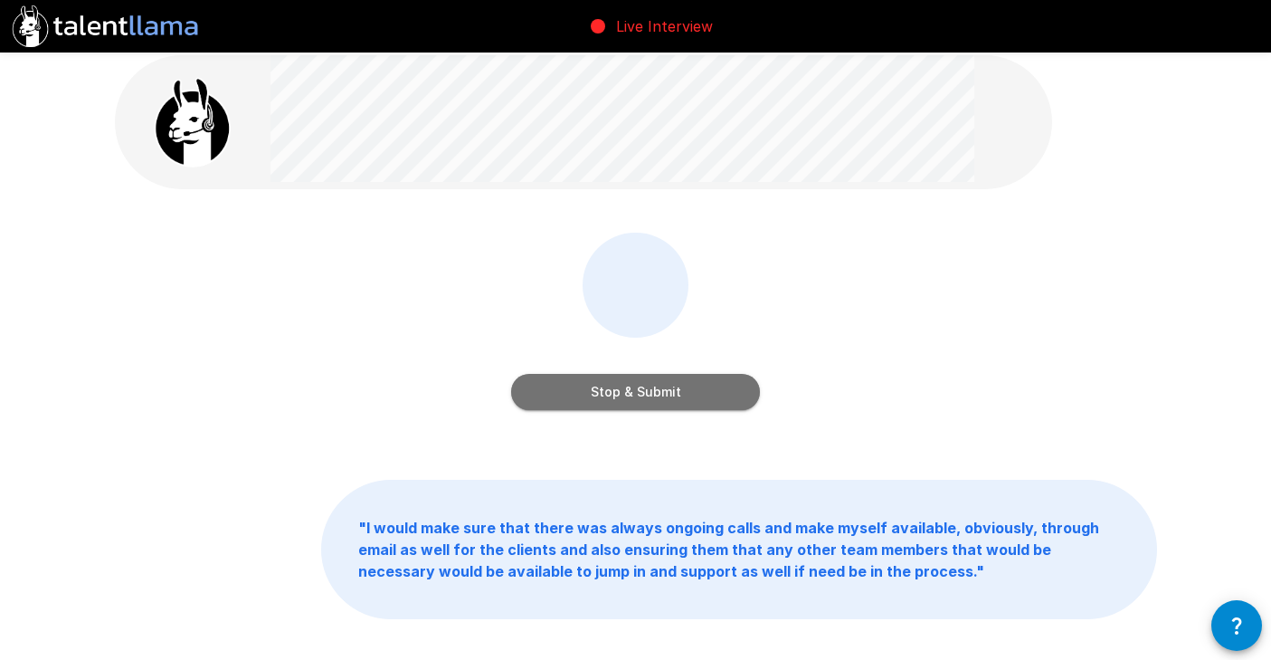
click at [631, 398] on button "Stop & Submit" at bounding box center [635, 392] width 249 height 36
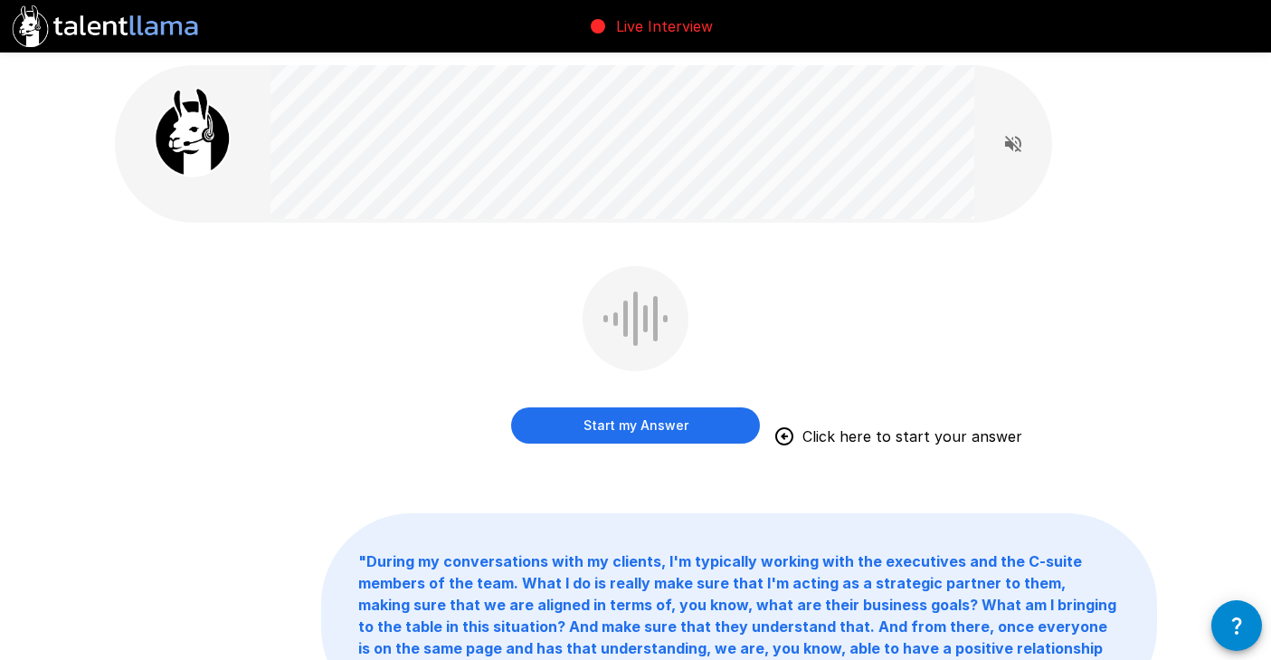
click at [579, 425] on button "Start my Answer" at bounding box center [635, 425] width 249 height 36
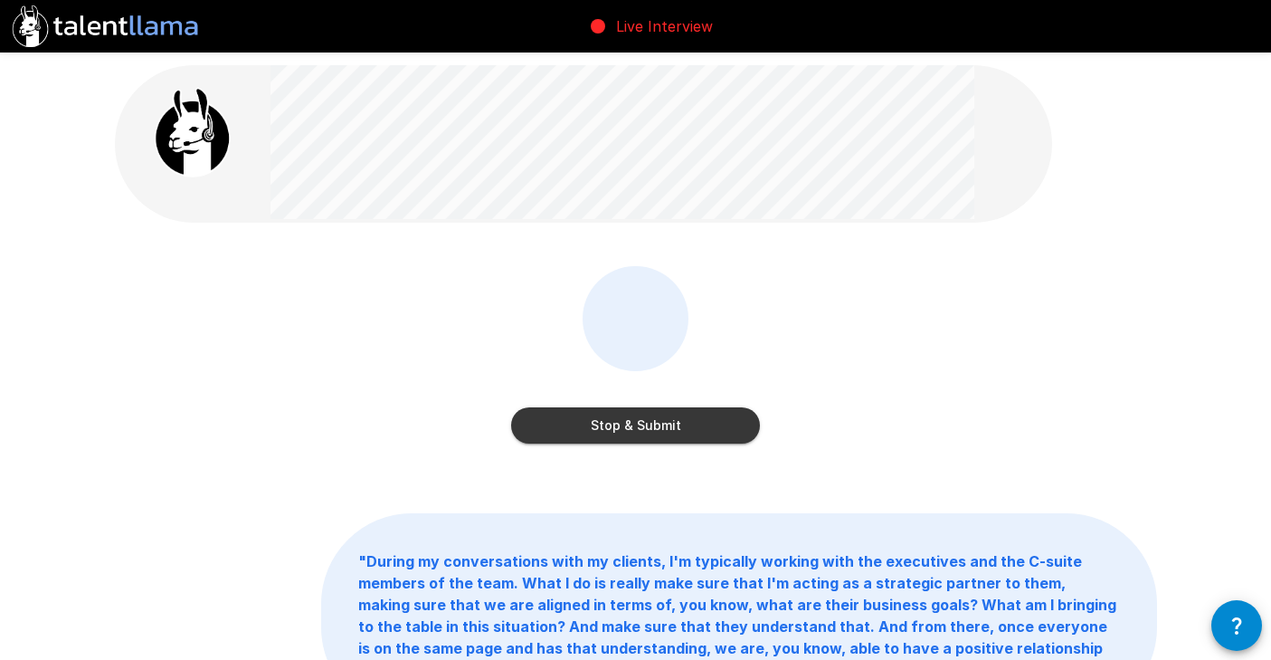
click at [594, 419] on button "Stop & Submit" at bounding box center [635, 425] width 249 height 36
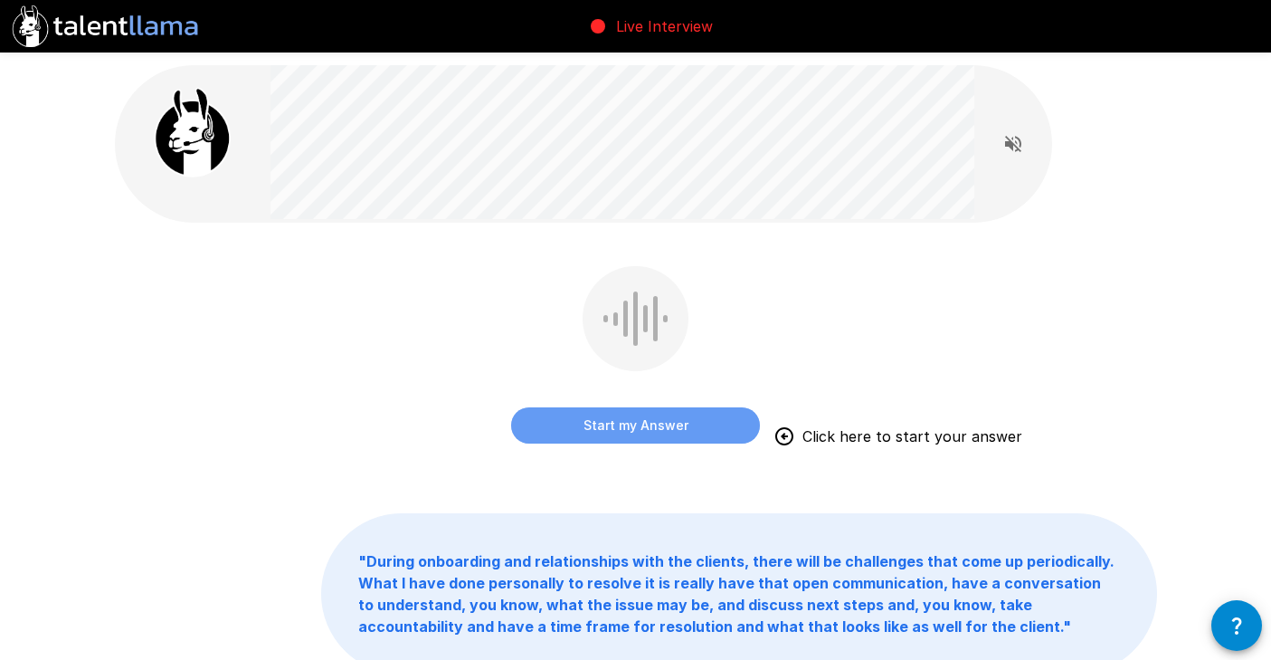
click at [606, 429] on button "Start my Answer" at bounding box center [635, 425] width 249 height 36
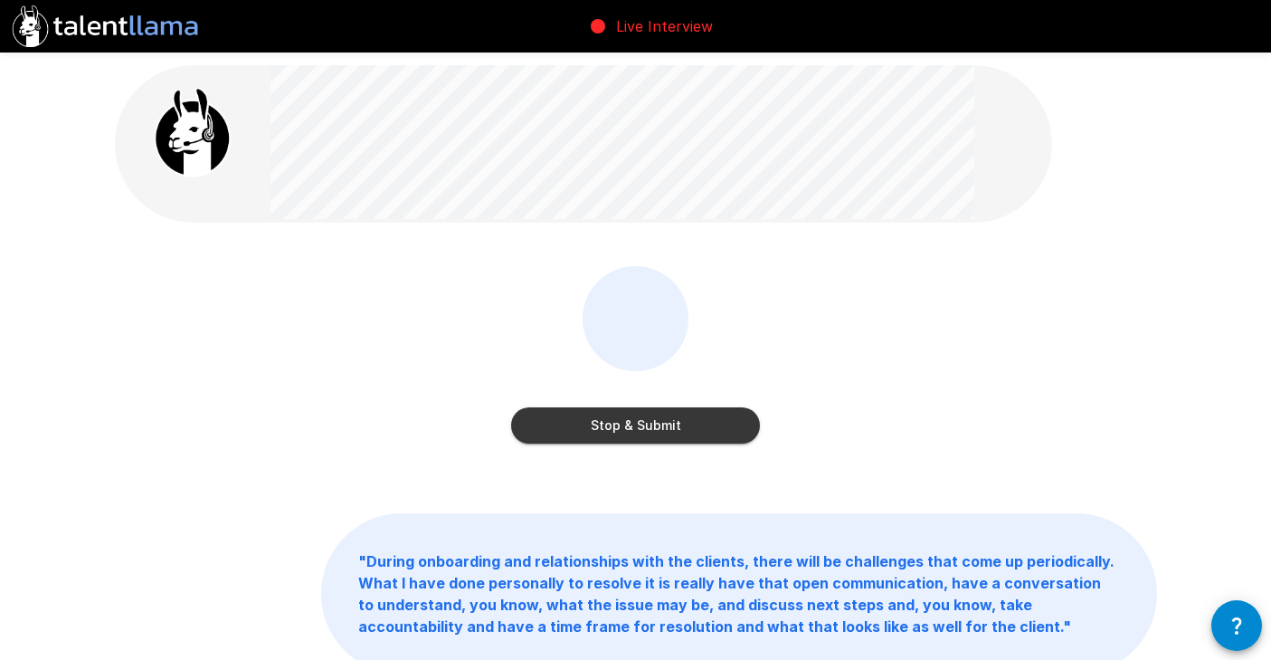
click at [606, 429] on button "Stop & Submit" at bounding box center [635, 425] width 249 height 36
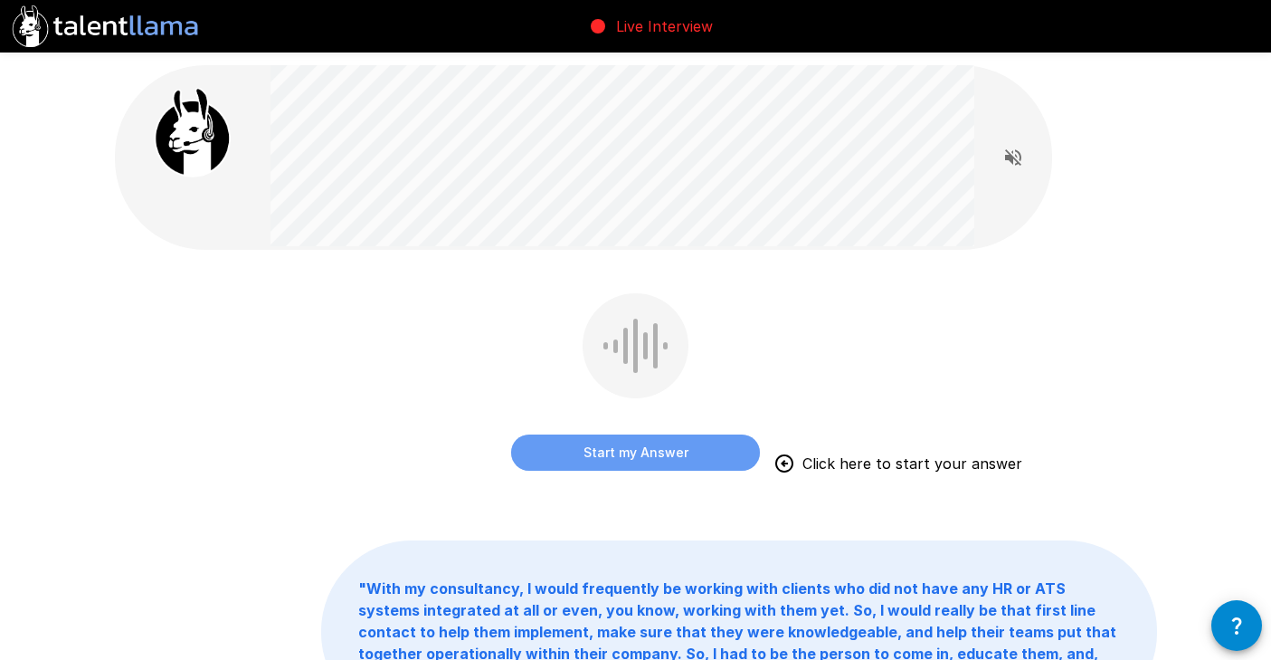
click at [590, 454] on button "Start my Answer" at bounding box center [635, 452] width 249 height 36
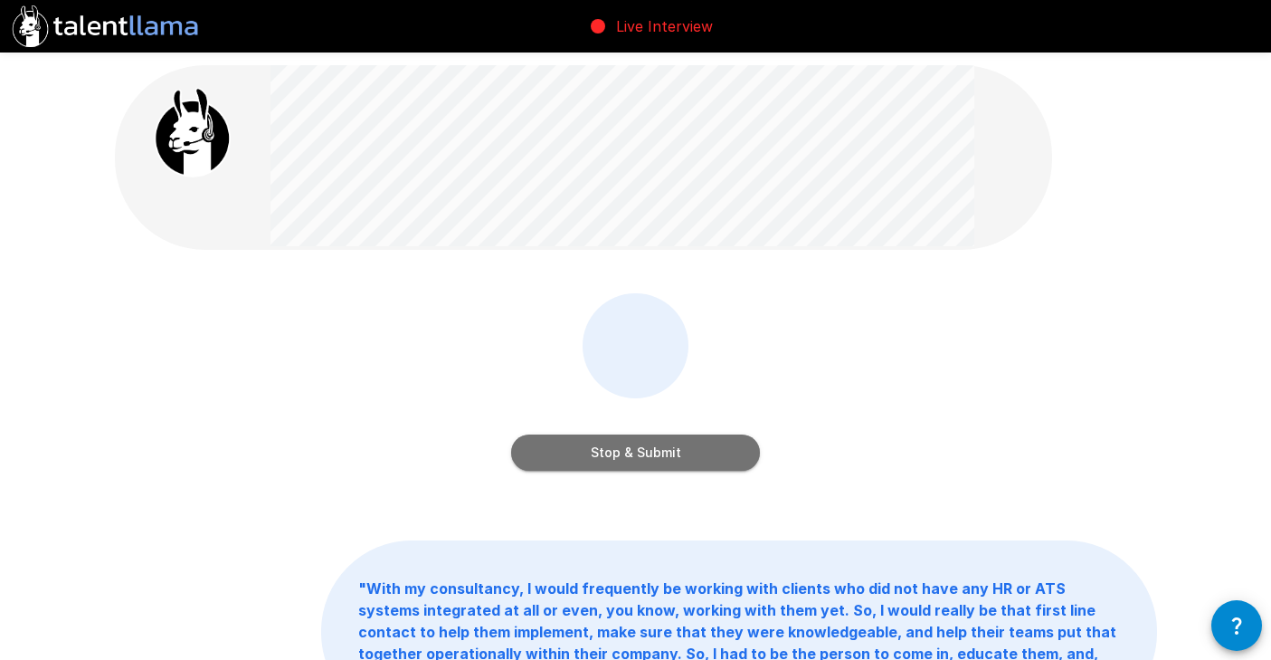
click at [590, 454] on button "Stop & Submit" at bounding box center [635, 452] width 249 height 36
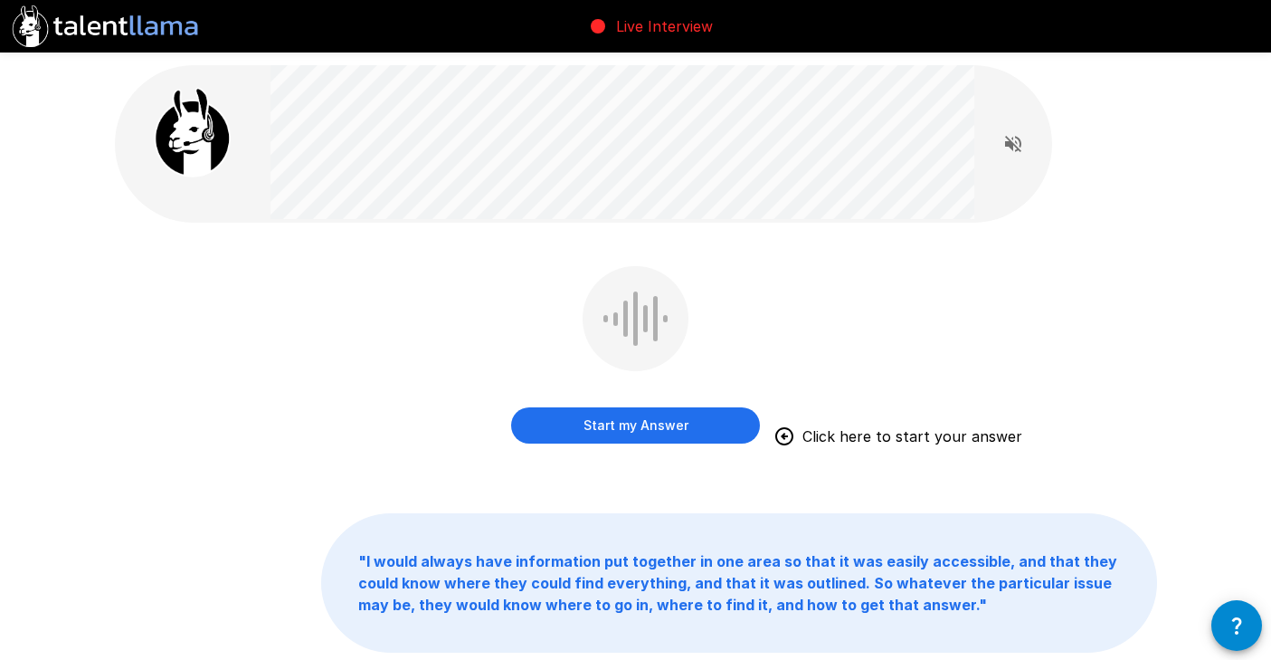
click at [702, 421] on button "Start my Answer" at bounding box center [635, 425] width 249 height 36
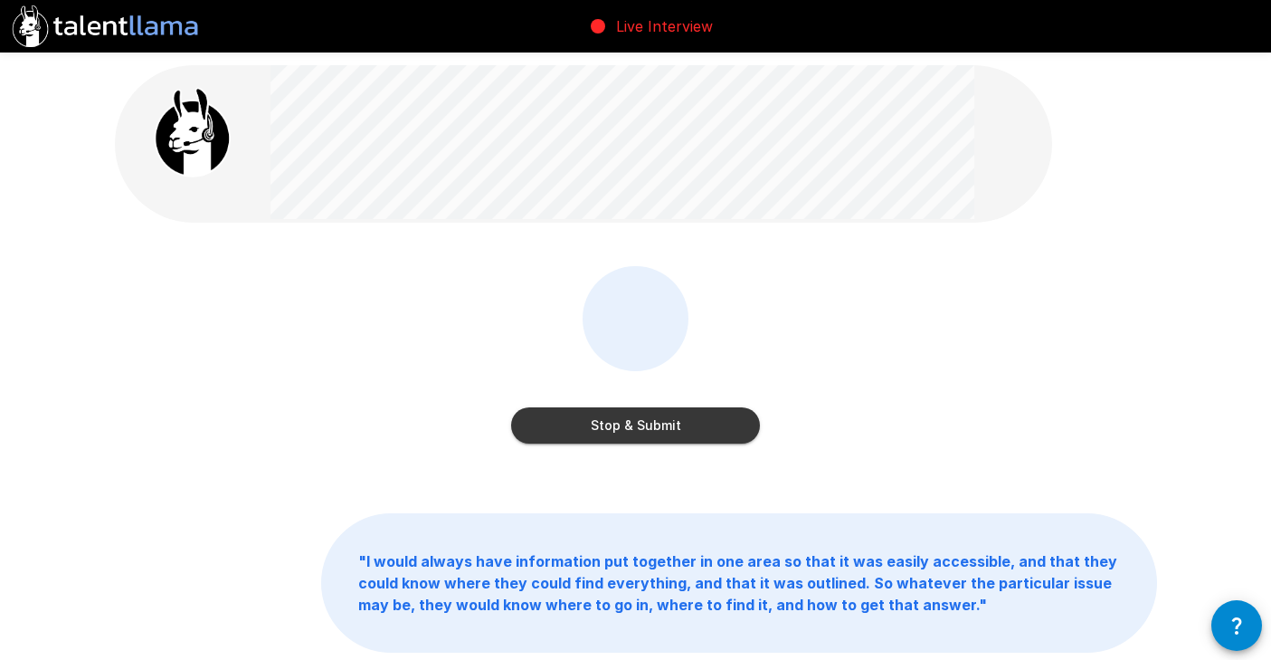
click at [702, 421] on button "Stop & Submit" at bounding box center [635, 425] width 249 height 36
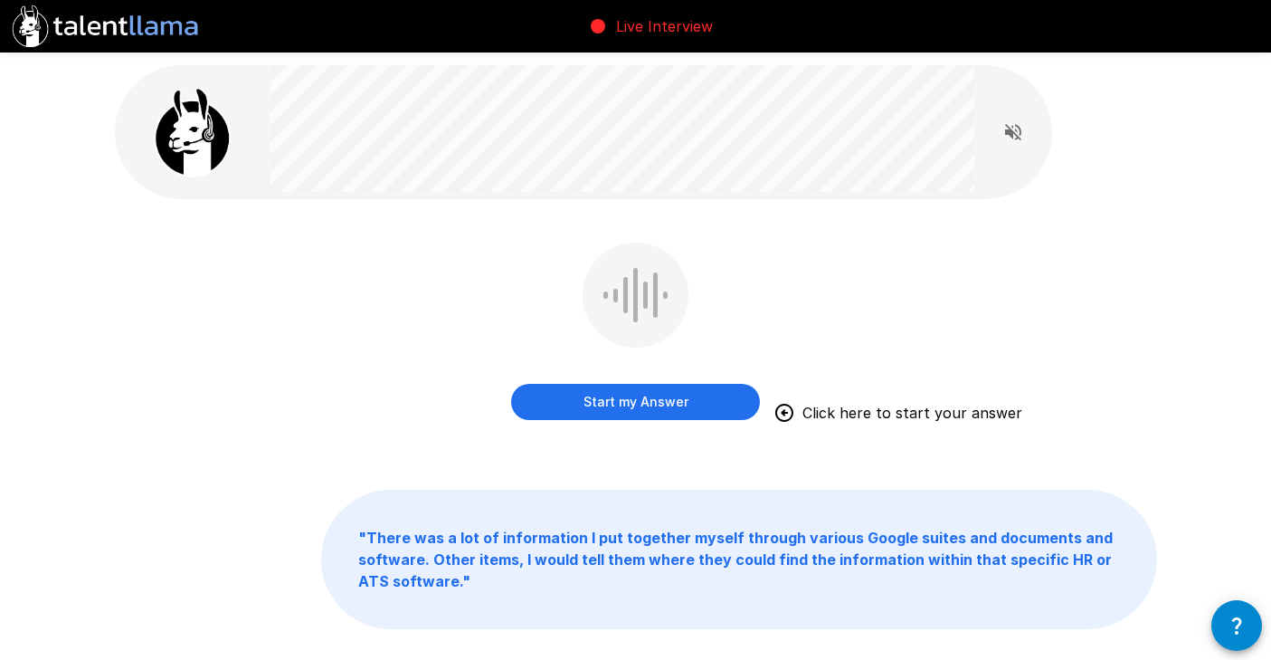
click at [613, 405] on button "Start my Answer" at bounding box center [635, 402] width 249 height 36
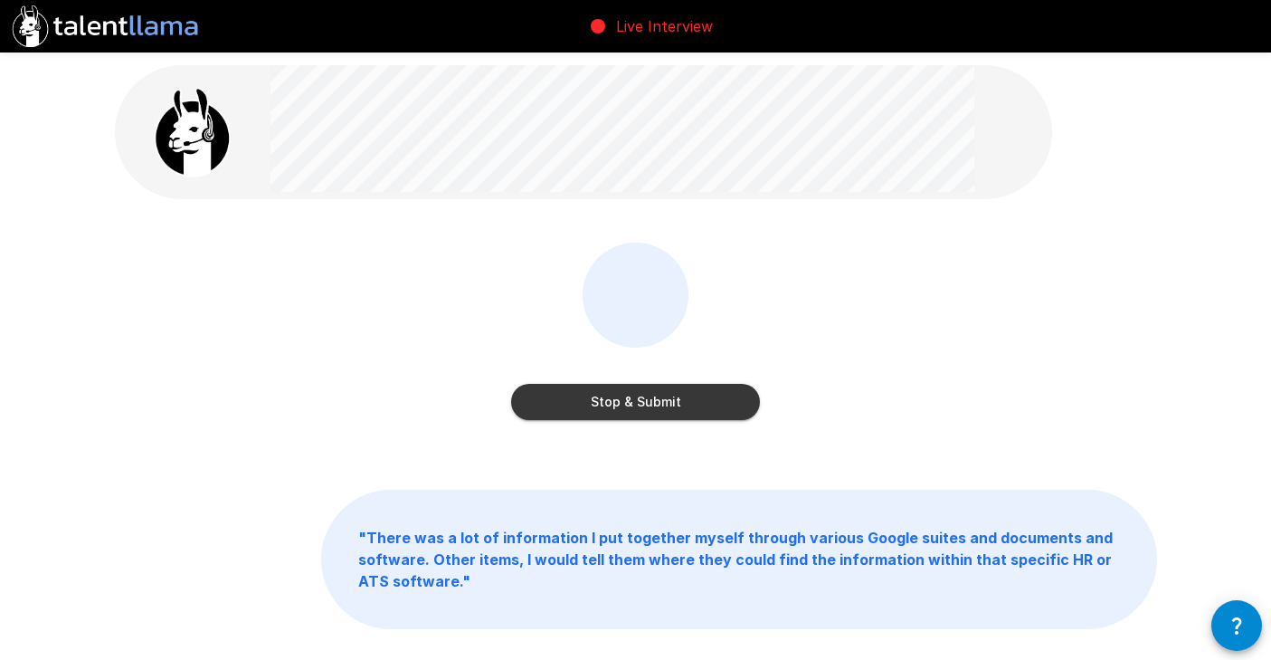
click at [613, 405] on button "Stop & Submit" at bounding box center [635, 402] width 249 height 36
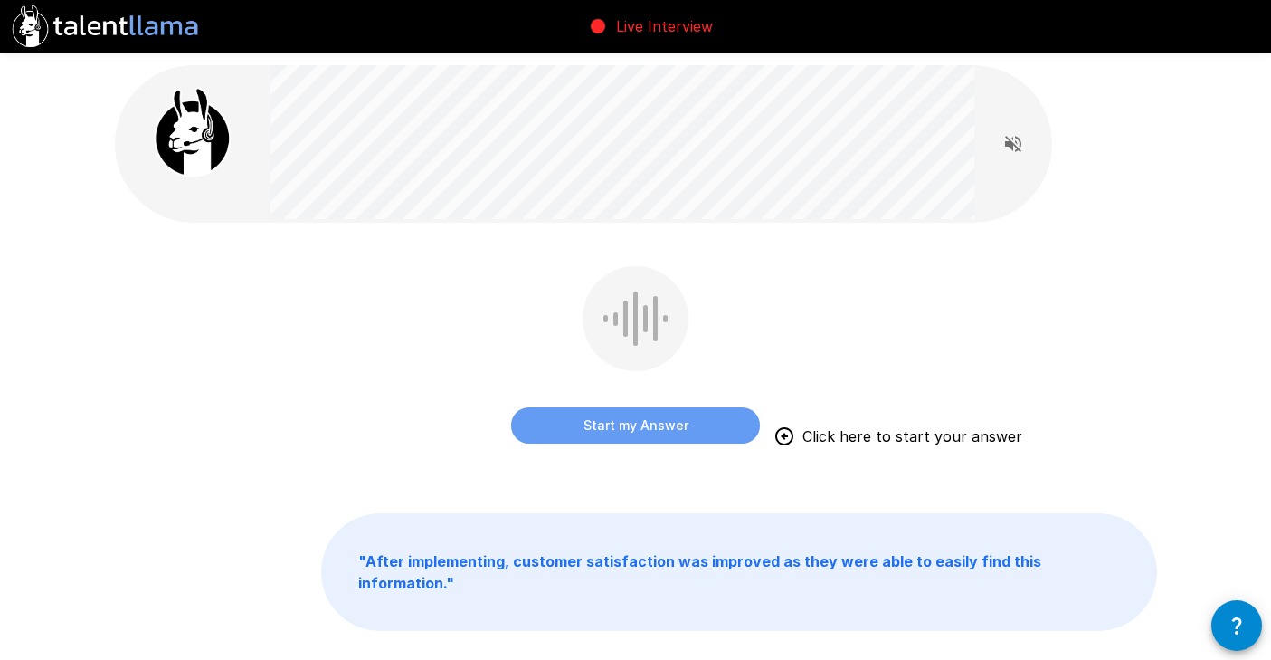
click at [619, 420] on button "Start my Answer" at bounding box center [635, 425] width 249 height 36
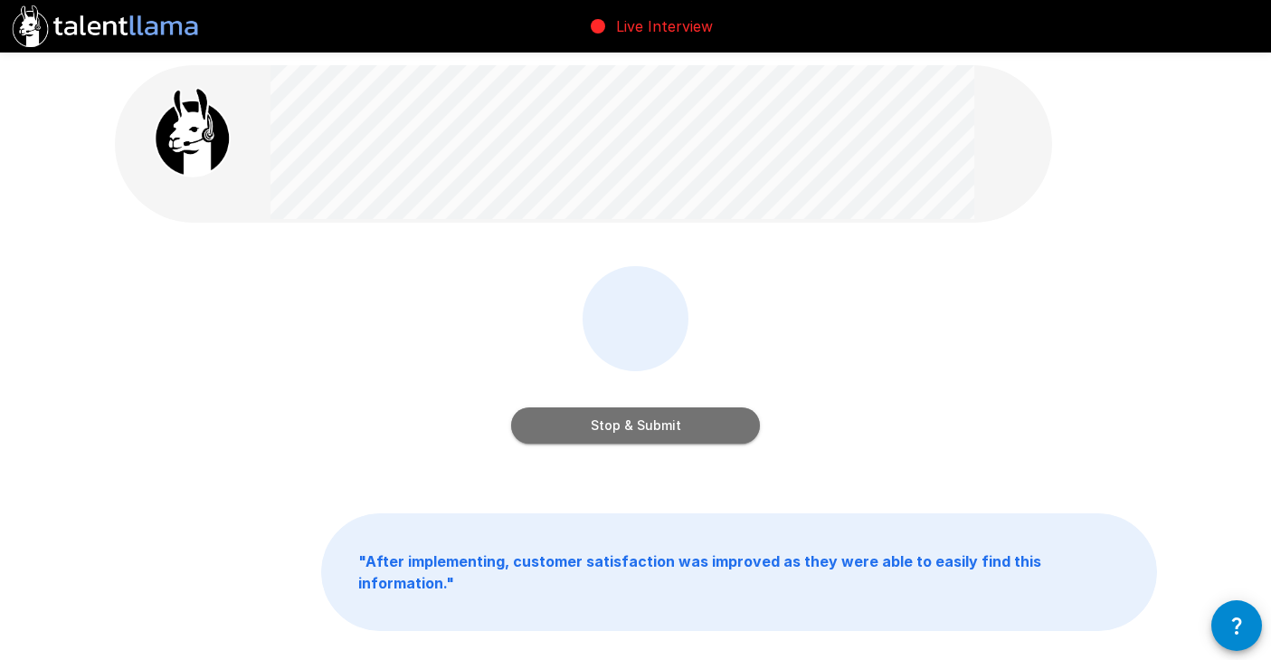
click at [597, 428] on button "Stop & Submit" at bounding box center [635, 425] width 249 height 36
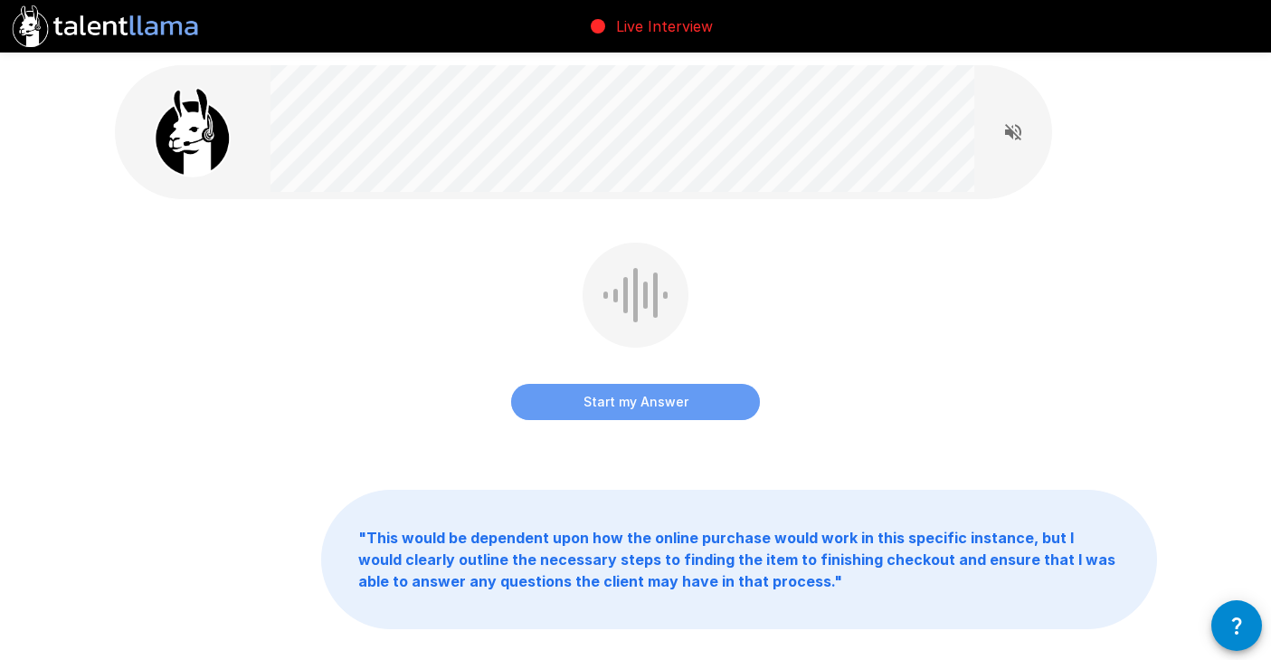
click at [644, 393] on button "Start my Answer" at bounding box center [635, 402] width 249 height 36
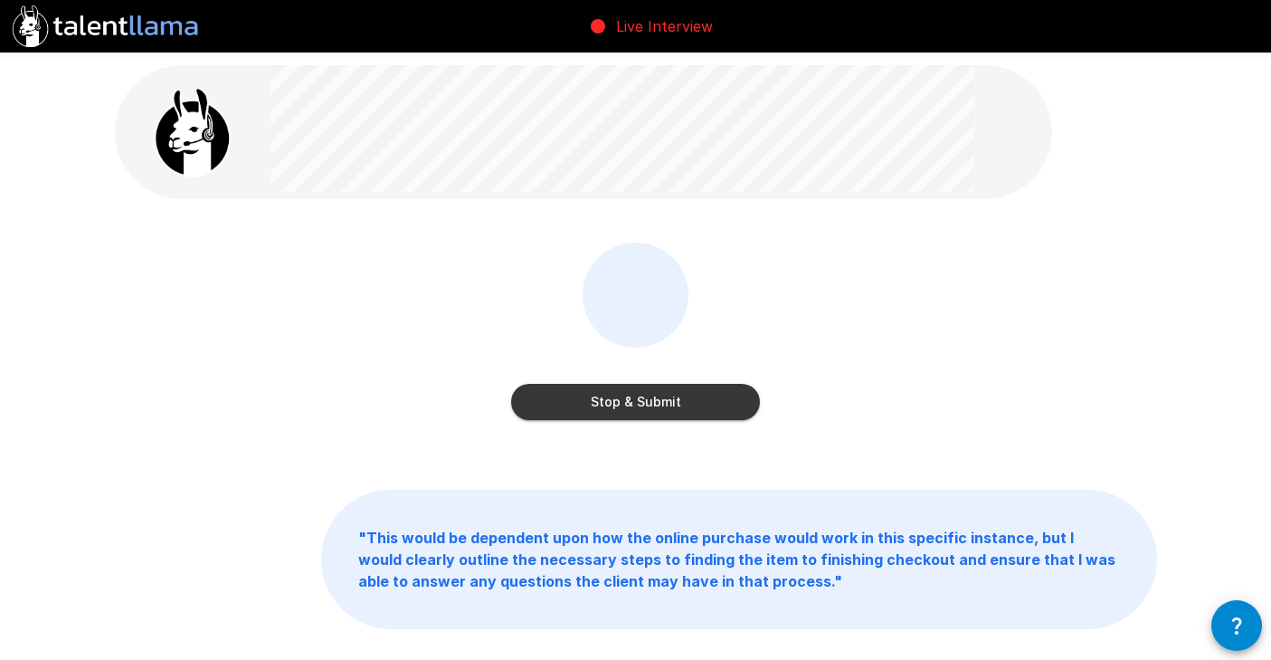
click at [644, 393] on button "Stop & Submit" at bounding box center [635, 402] width 249 height 36
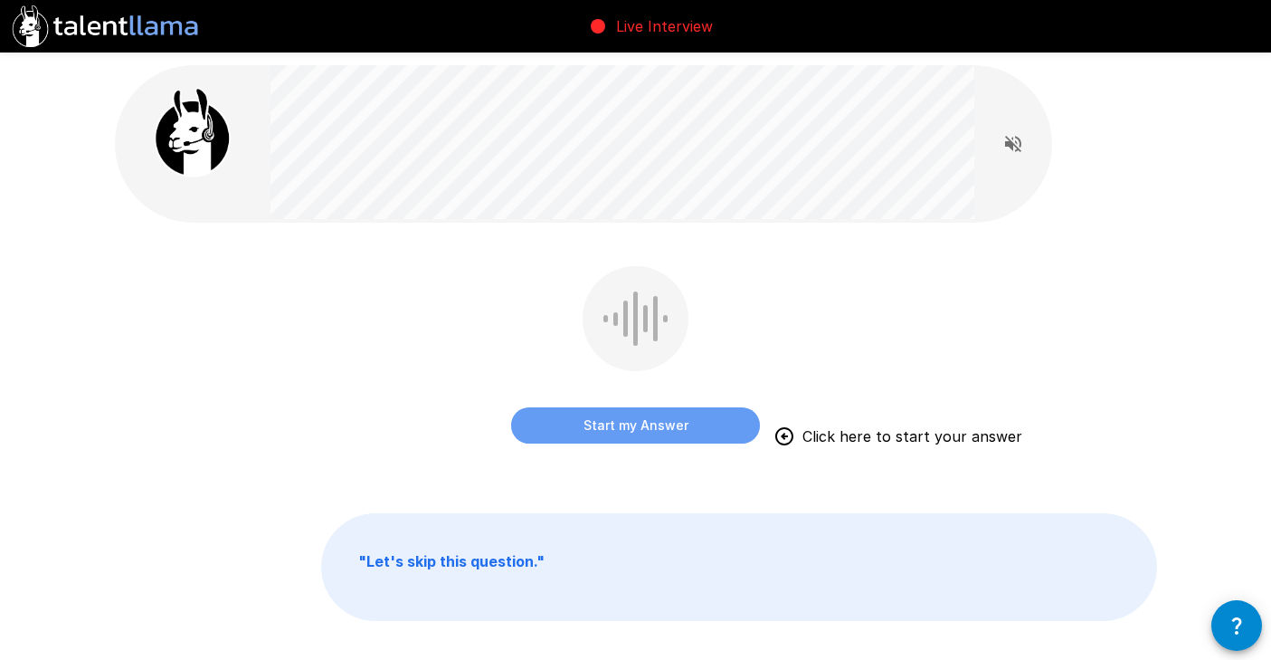
click at [578, 418] on button "Start my Answer" at bounding box center [635, 425] width 249 height 36
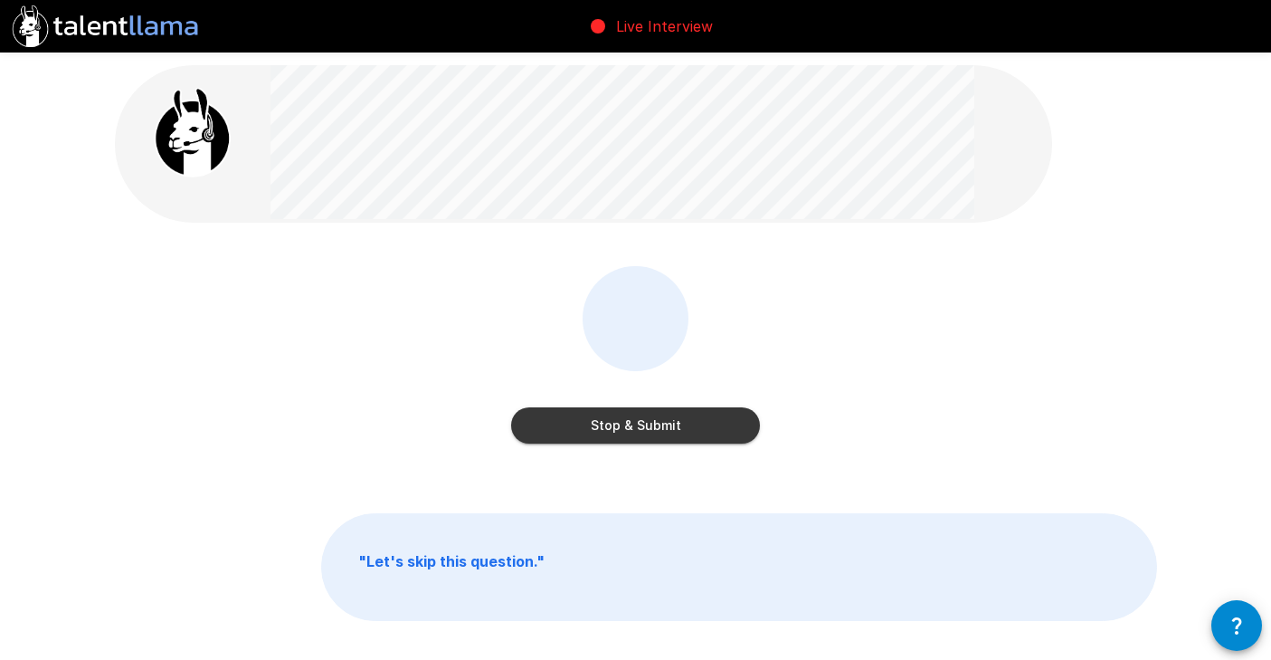
click at [578, 418] on button "Stop & Submit" at bounding box center [635, 425] width 249 height 36
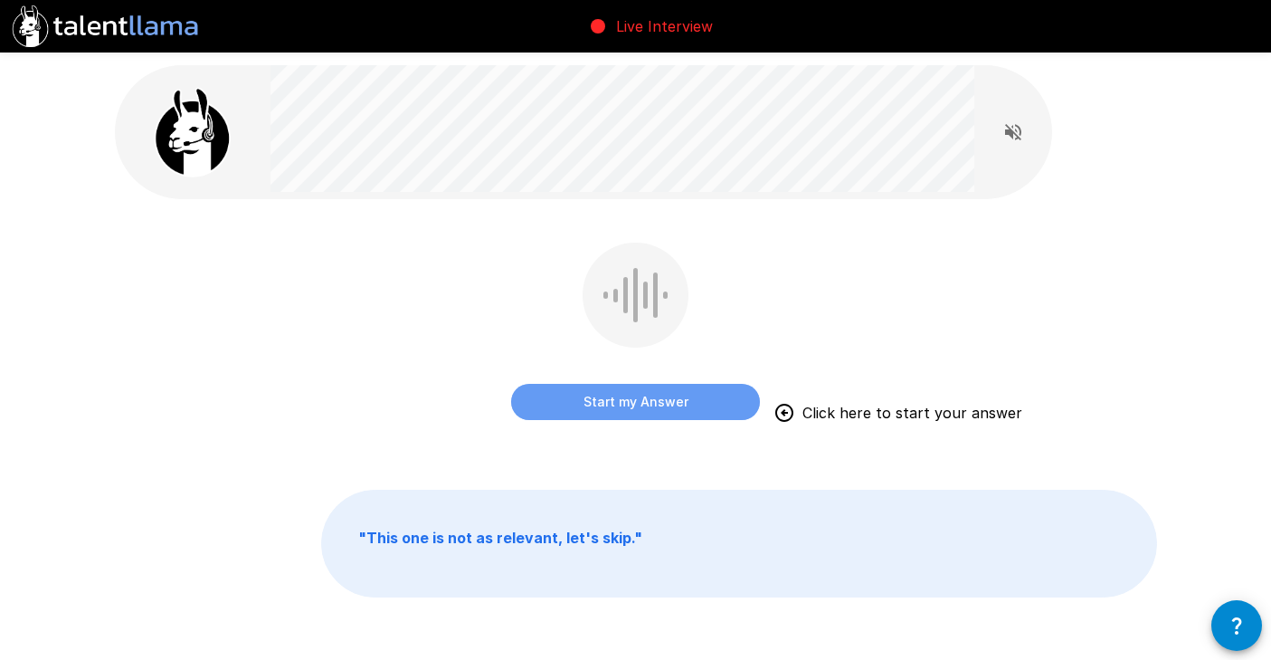
click at [612, 403] on button "Start my Answer" at bounding box center [635, 402] width 249 height 36
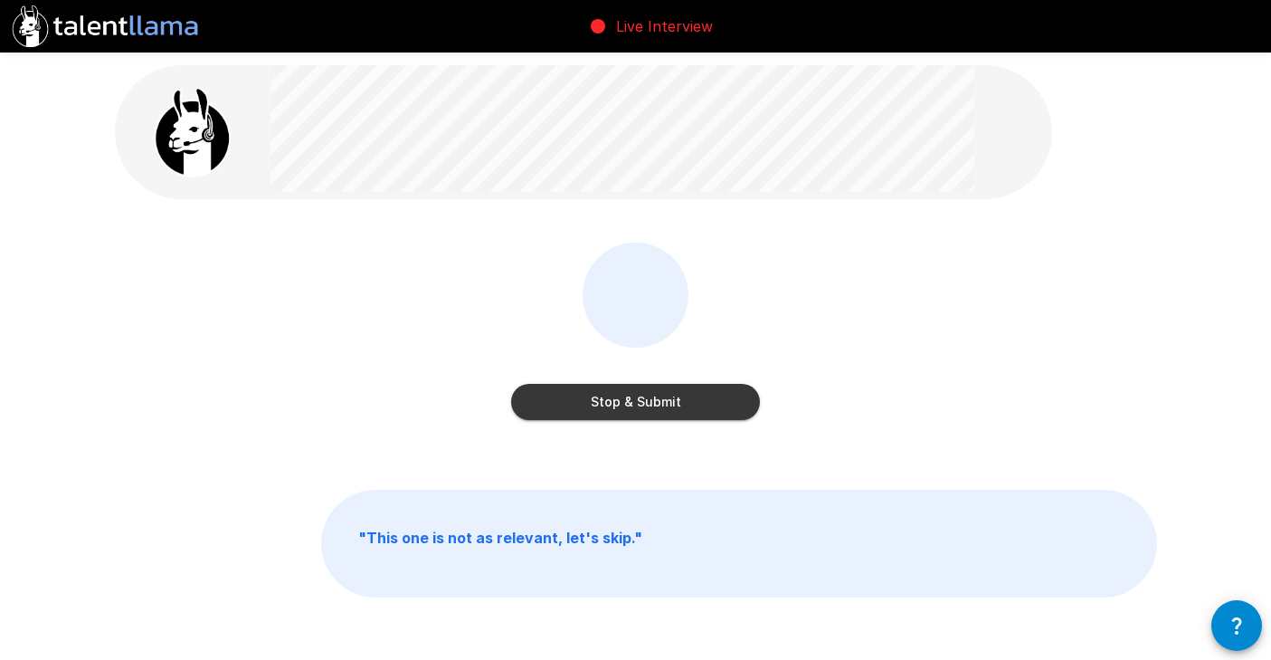
click at [612, 403] on button "Stop & Submit" at bounding box center [635, 402] width 249 height 36
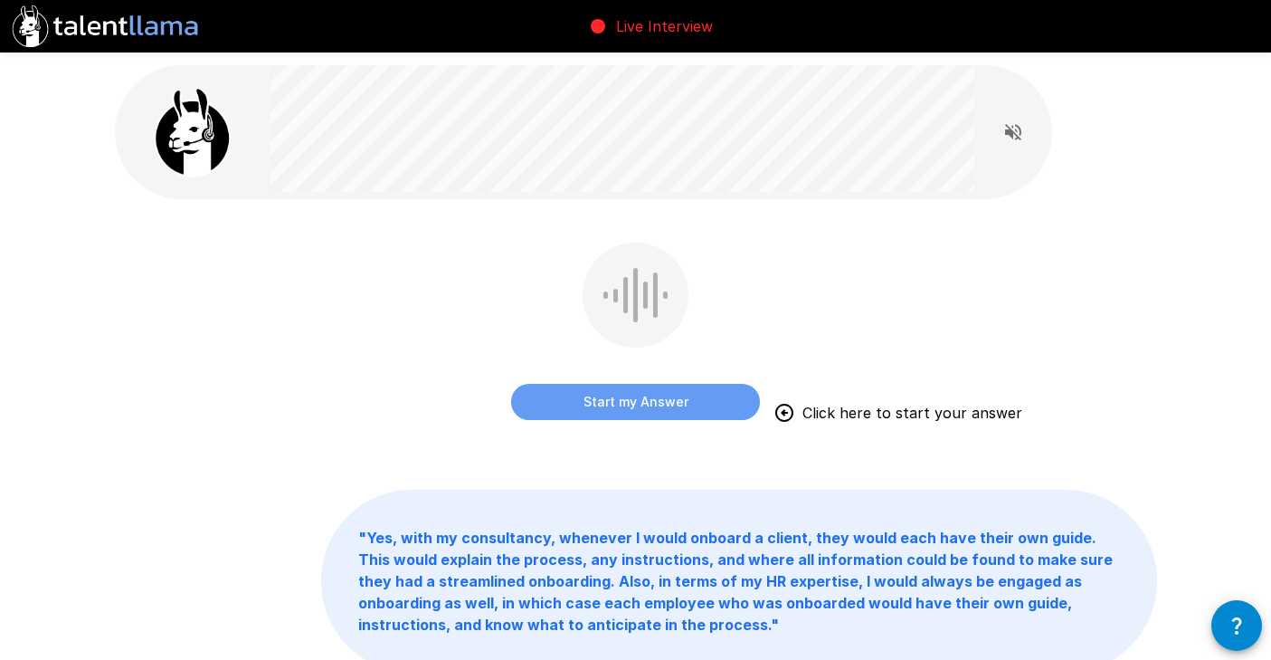
click at [607, 396] on button "Start my Answer" at bounding box center [635, 402] width 249 height 36
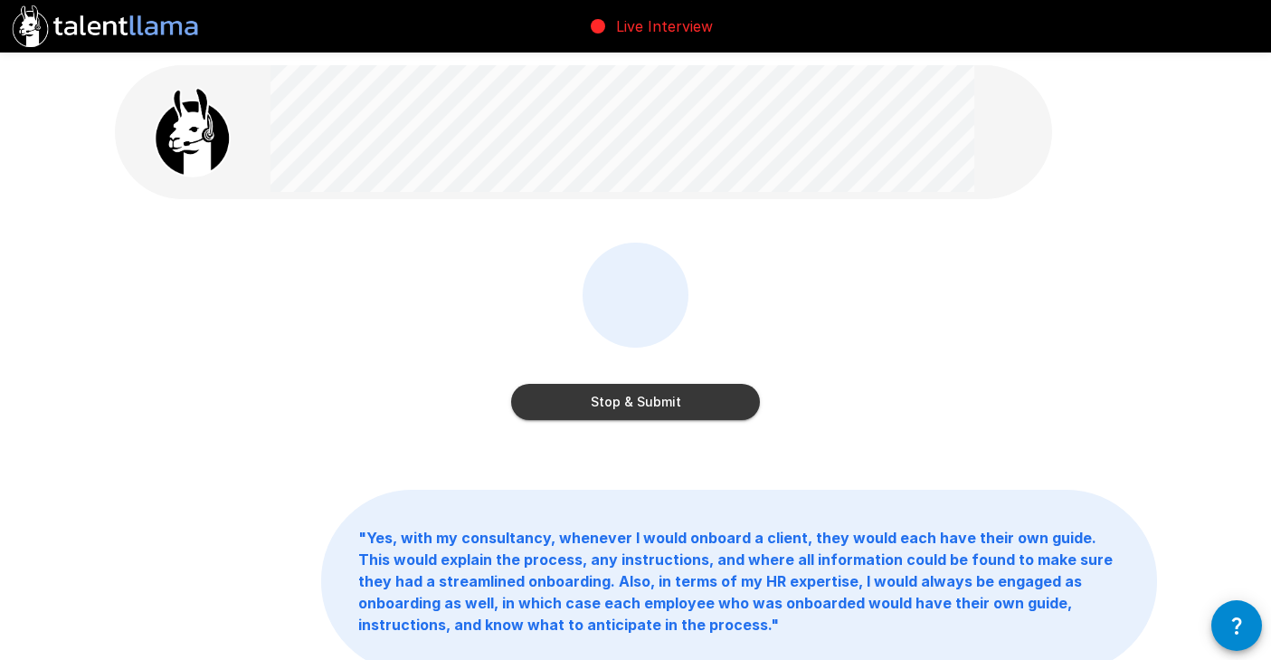
click at [607, 396] on button "Stop & Submit" at bounding box center [635, 402] width 249 height 36
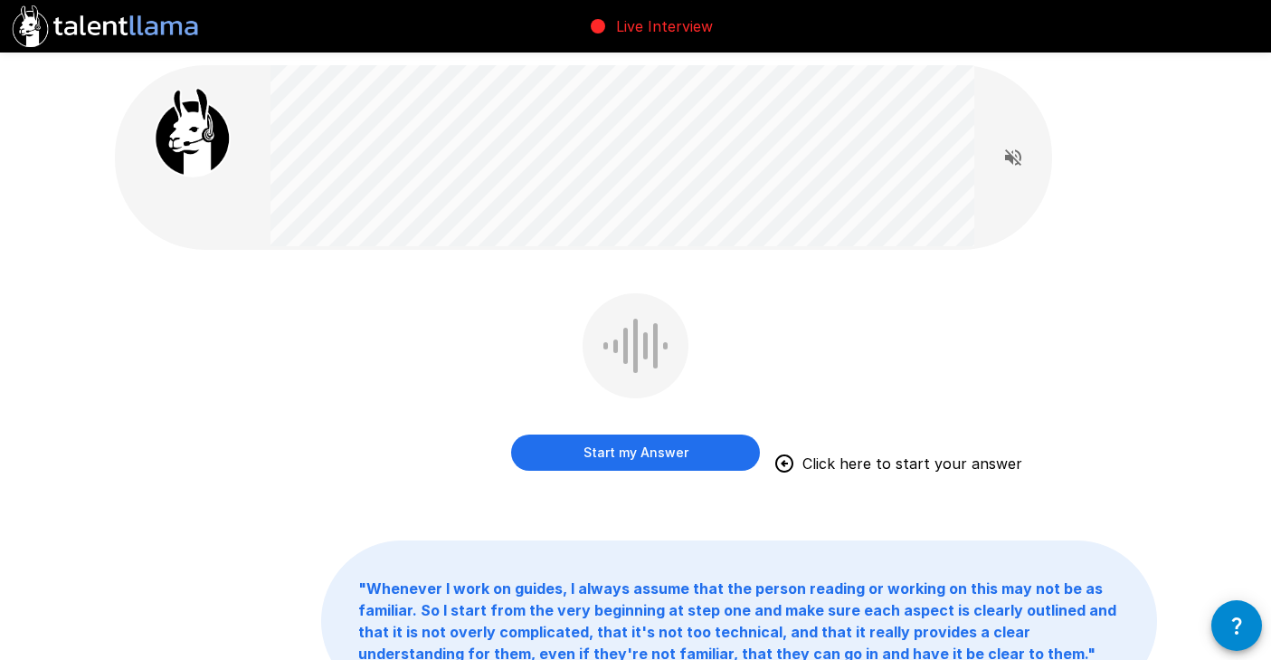
click at [597, 452] on button "Start my Answer" at bounding box center [635, 452] width 249 height 36
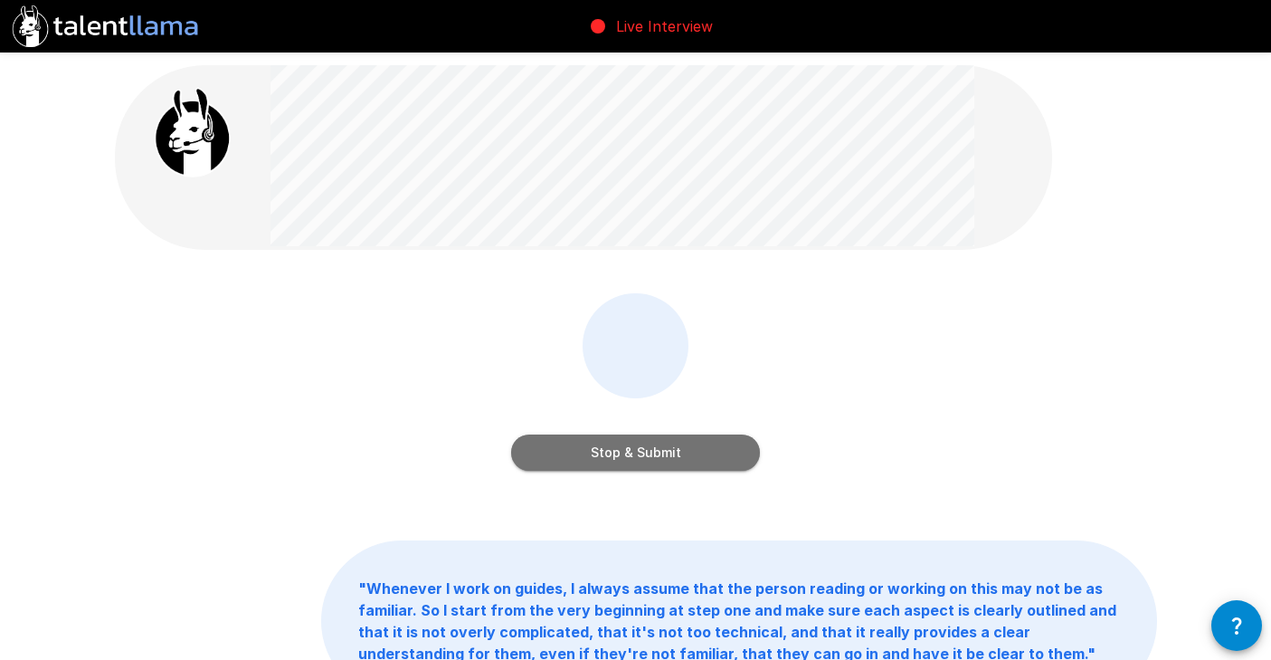
click at [597, 452] on button "Stop & Submit" at bounding box center [635, 452] width 249 height 36
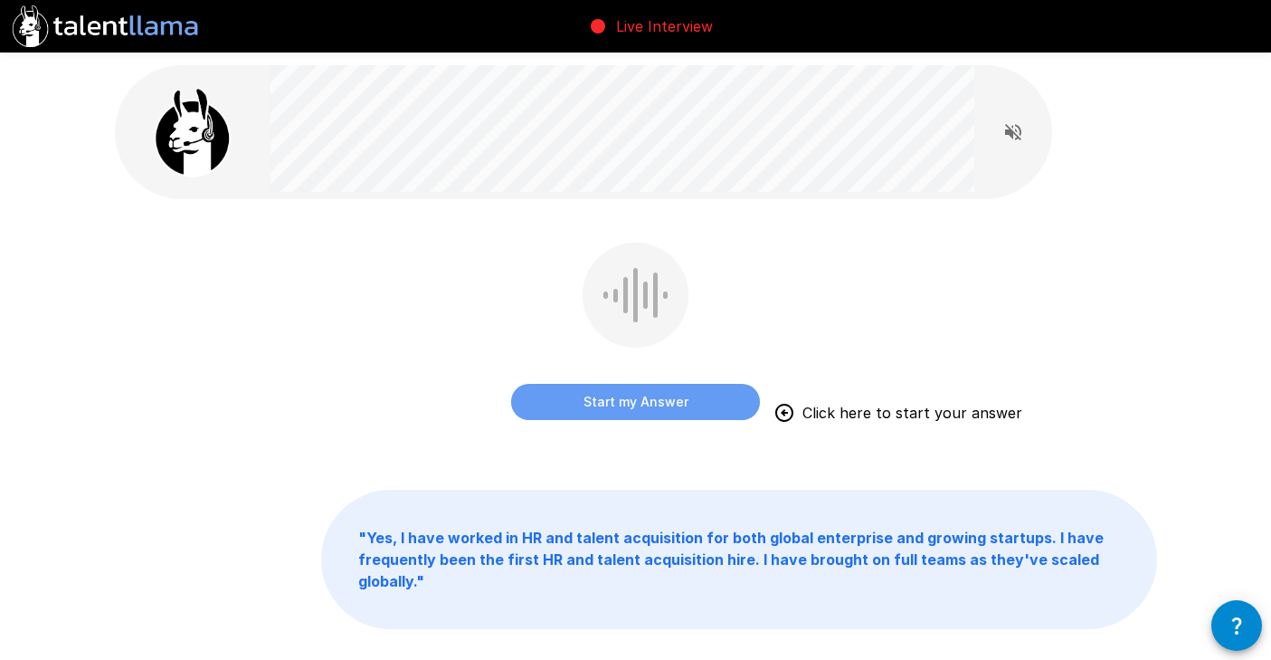
click at [585, 406] on button "Start my Answer" at bounding box center [635, 402] width 249 height 36
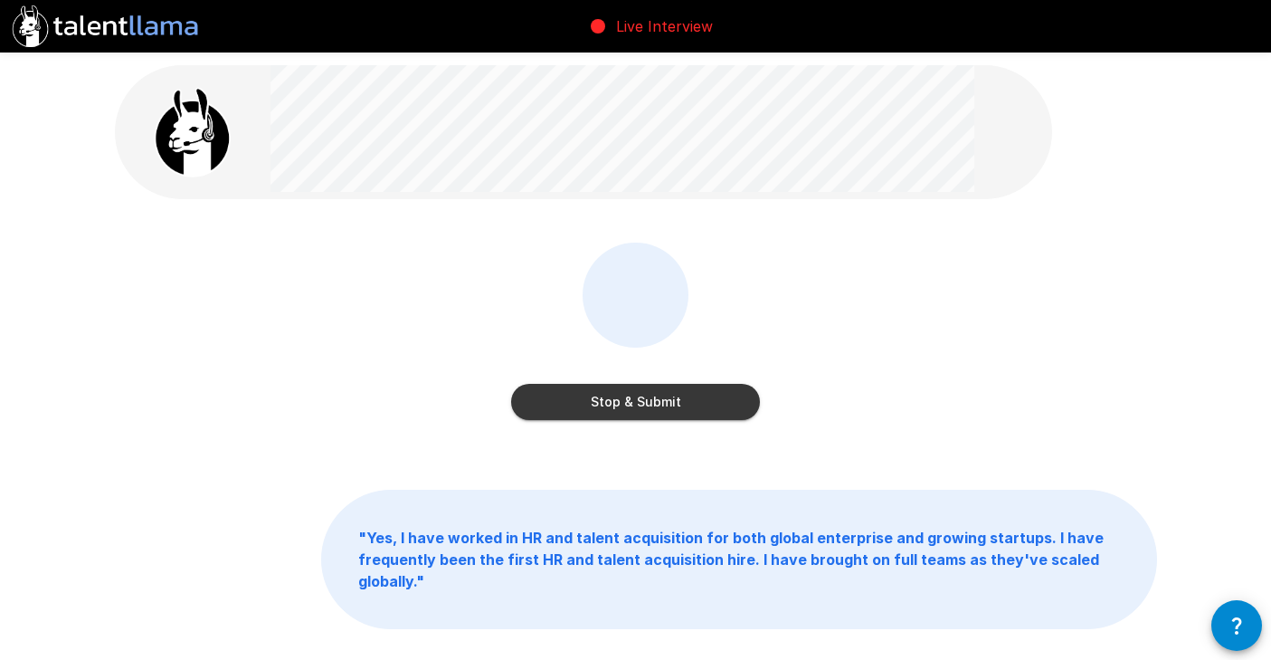
click at [585, 406] on button "Stop & Submit" at bounding box center [635, 402] width 249 height 36
